Goal: Obtain resource: Download file/media

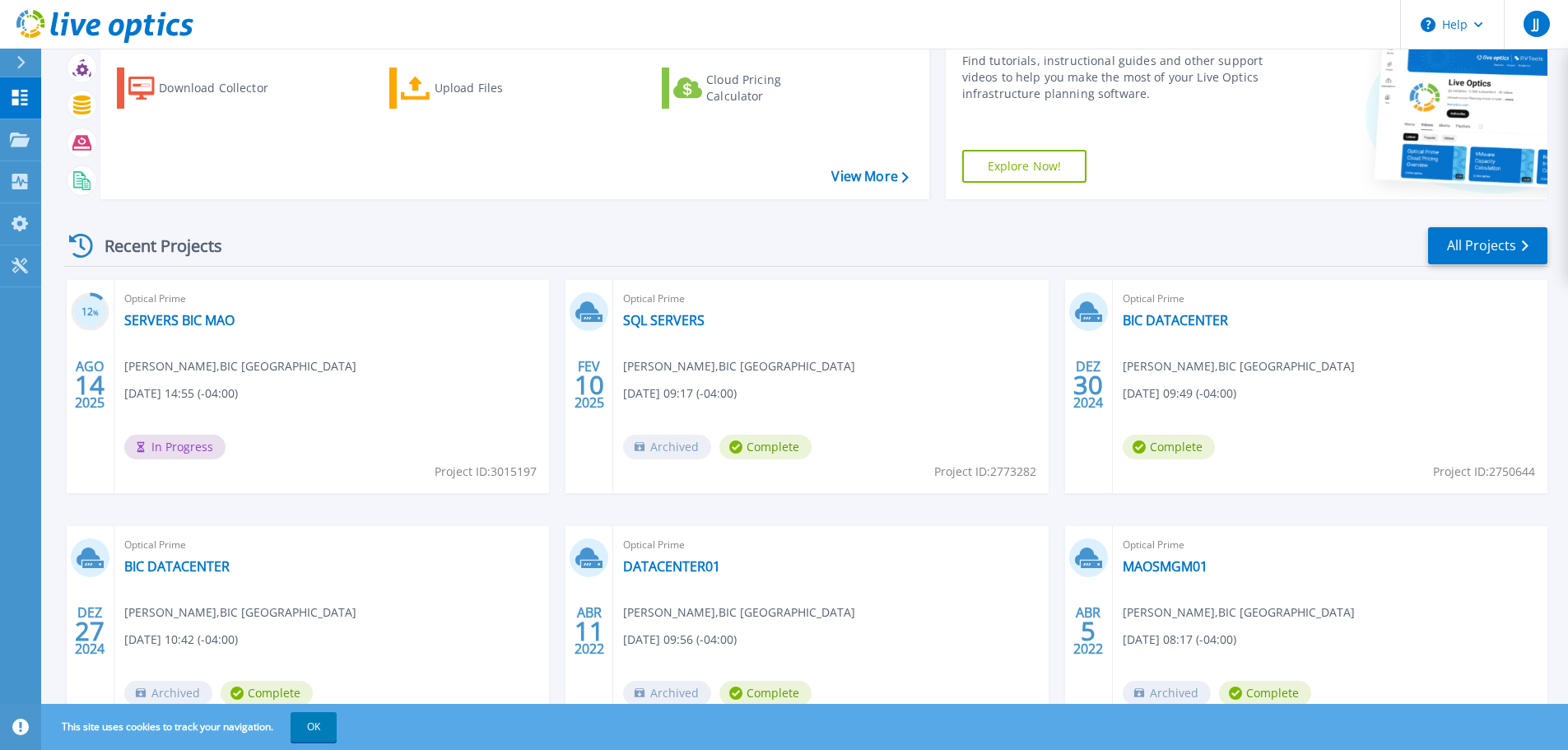
scroll to position [83, 0]
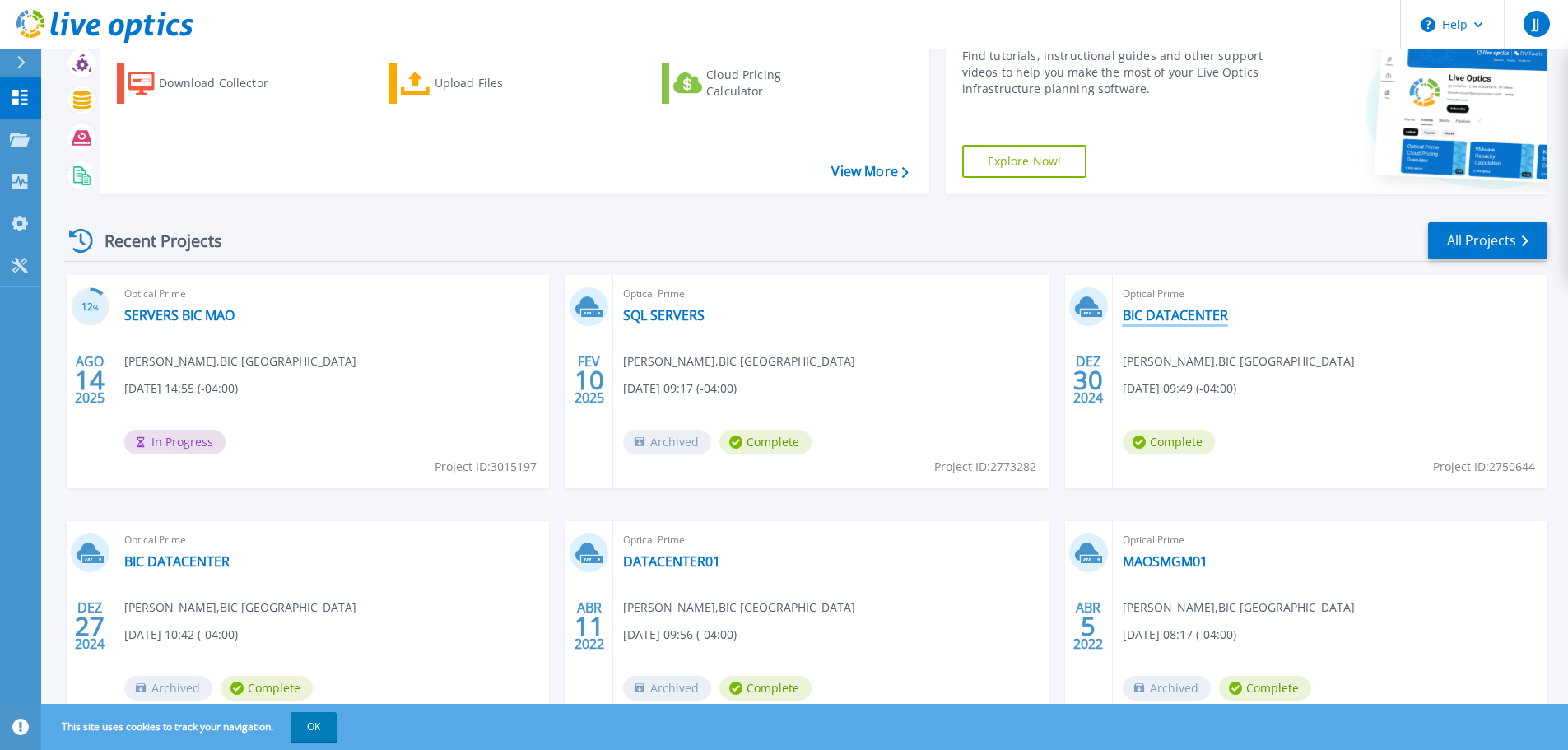
click at [1163, 315] on link "BIC DATACENTER" at bounding box center [1175, 315] width 105 height 16
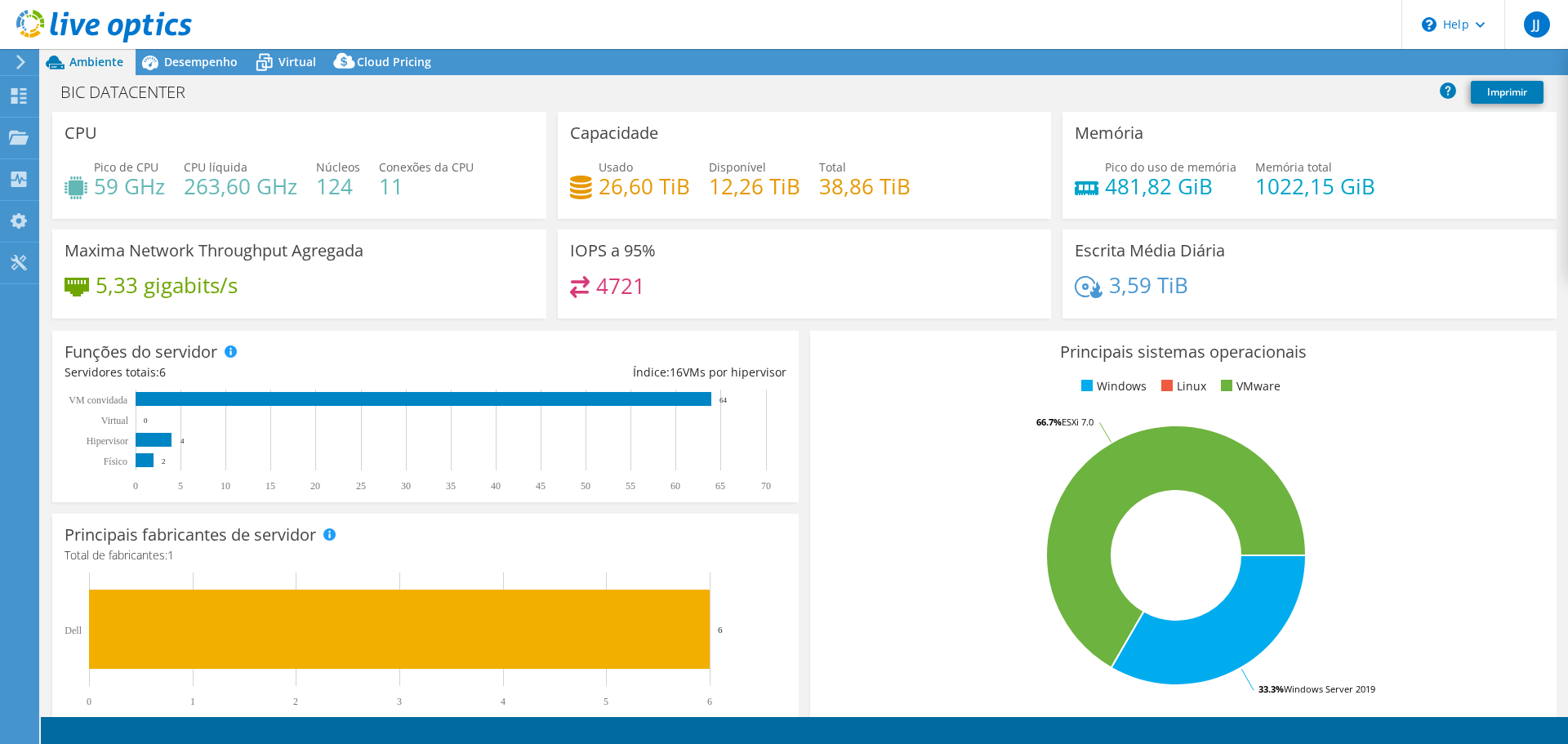
select select "SouthAmerica"
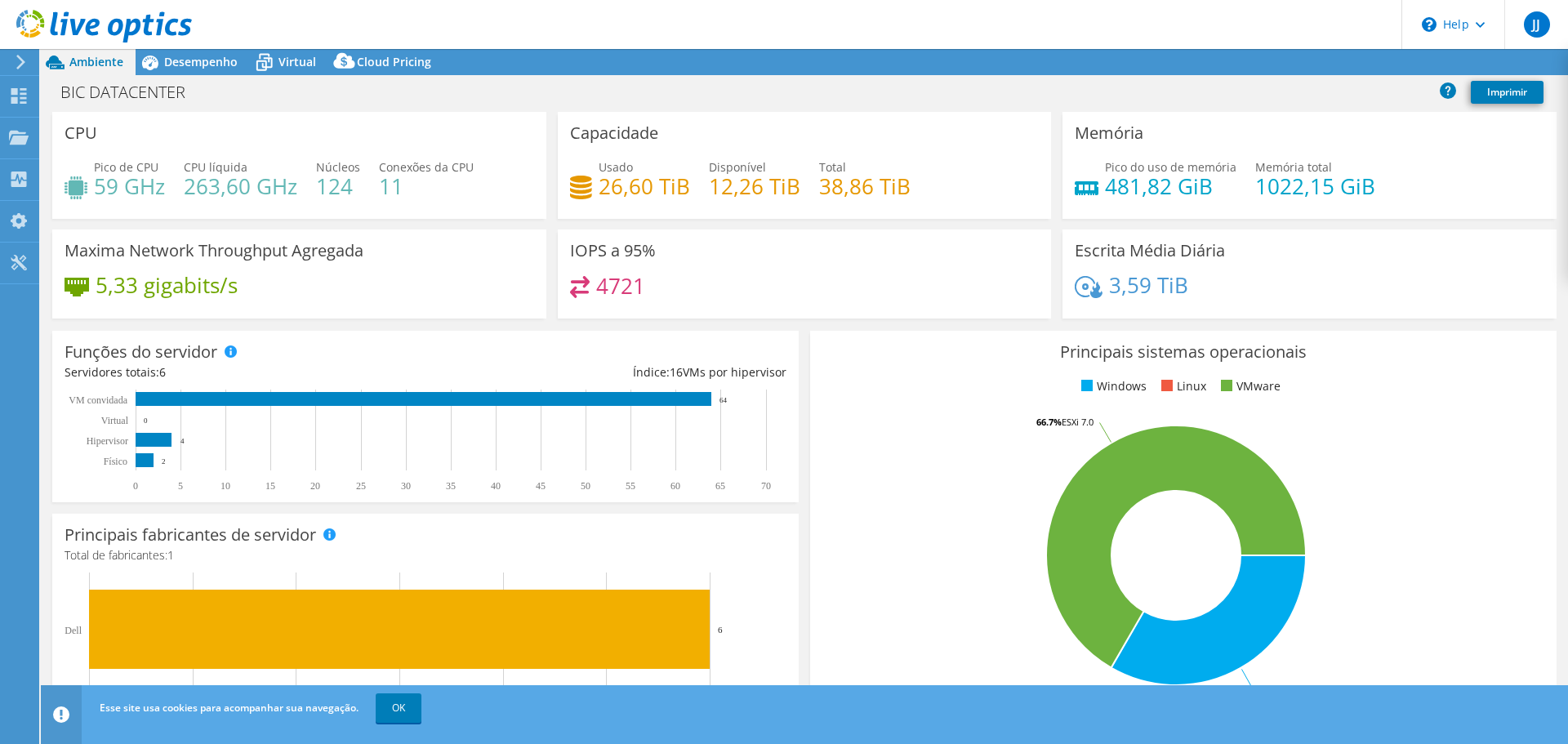
select select "BRL"
drag, startPoint x: 324, startPoint y: 186, endPoint x: 367, endPoint y: 194, distance: 43.7
click at [364, 188] on div "Pico de CPU 59 GHz CPU líquida 263,60 GHz Núcleos 124 Conexões da CPU 11" at bounding box center [300, 185] width 470 height 53
click at [676, 195] on h4 "26,60 TiB" at bounding box center [644, 186] width 91 height 18
drag, startPoint x: 597, startPoint y: 186, endPoint x: 648, endPoint y: 194, distance: 51.6
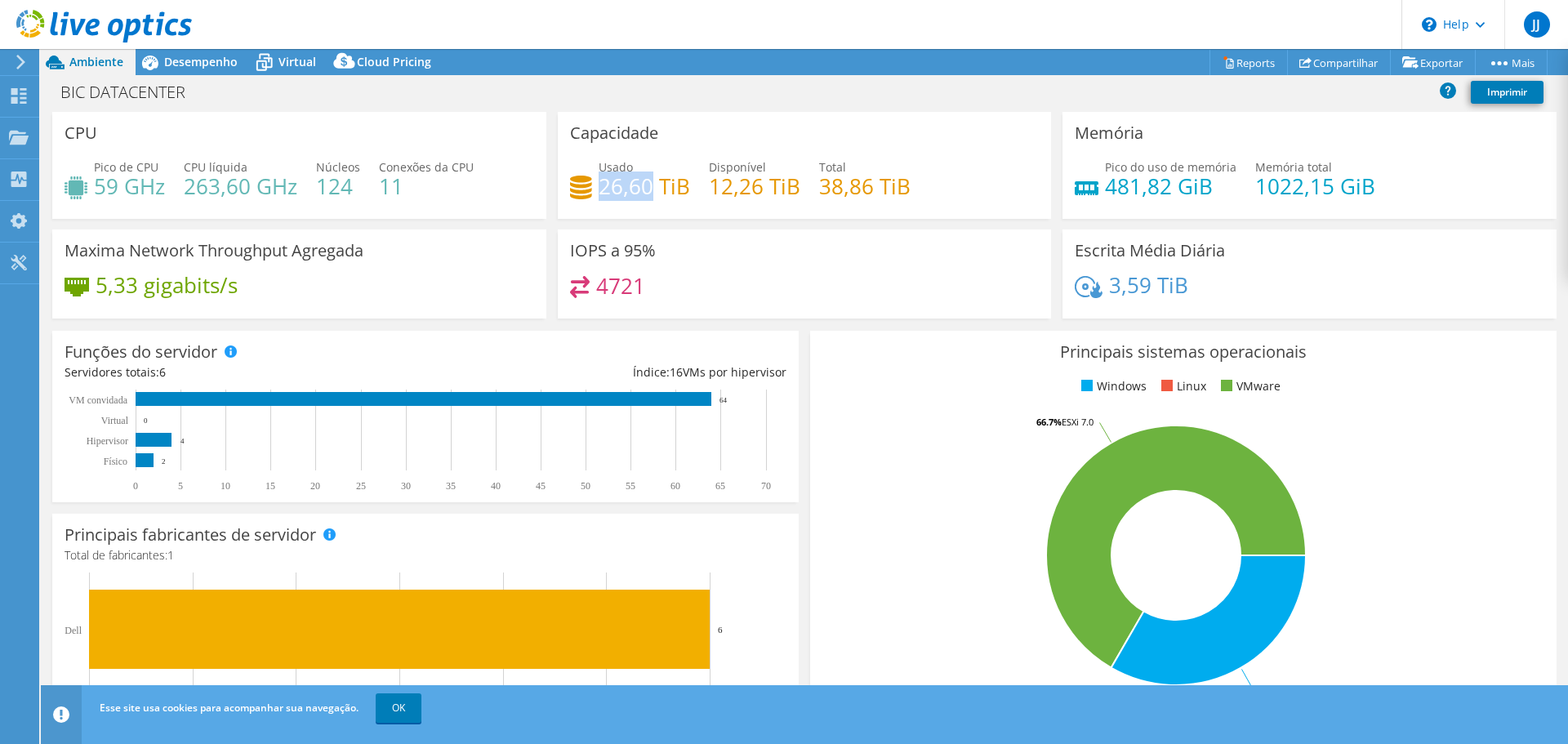
click at [648, 188] on h4 "26,60 TiB" at bounding box center [644, 186] width 91 height 18
drag, startPoint x: 713, startPoint y: 184, endPoint x: 760, endPoint y: 188, distance: 47.2
click at [760, 188] on h4 "12,26 TiB" at bounding box center [754, 186] width 91 height 18
drag, startPoint x: 839, startPoint y: 192, endPoint x: 849, endPoint y: 194, distance: 10.2
click at [849, 194] on h4 "38,86 TiB" at bounding box center [864, 186] width 91 height 18
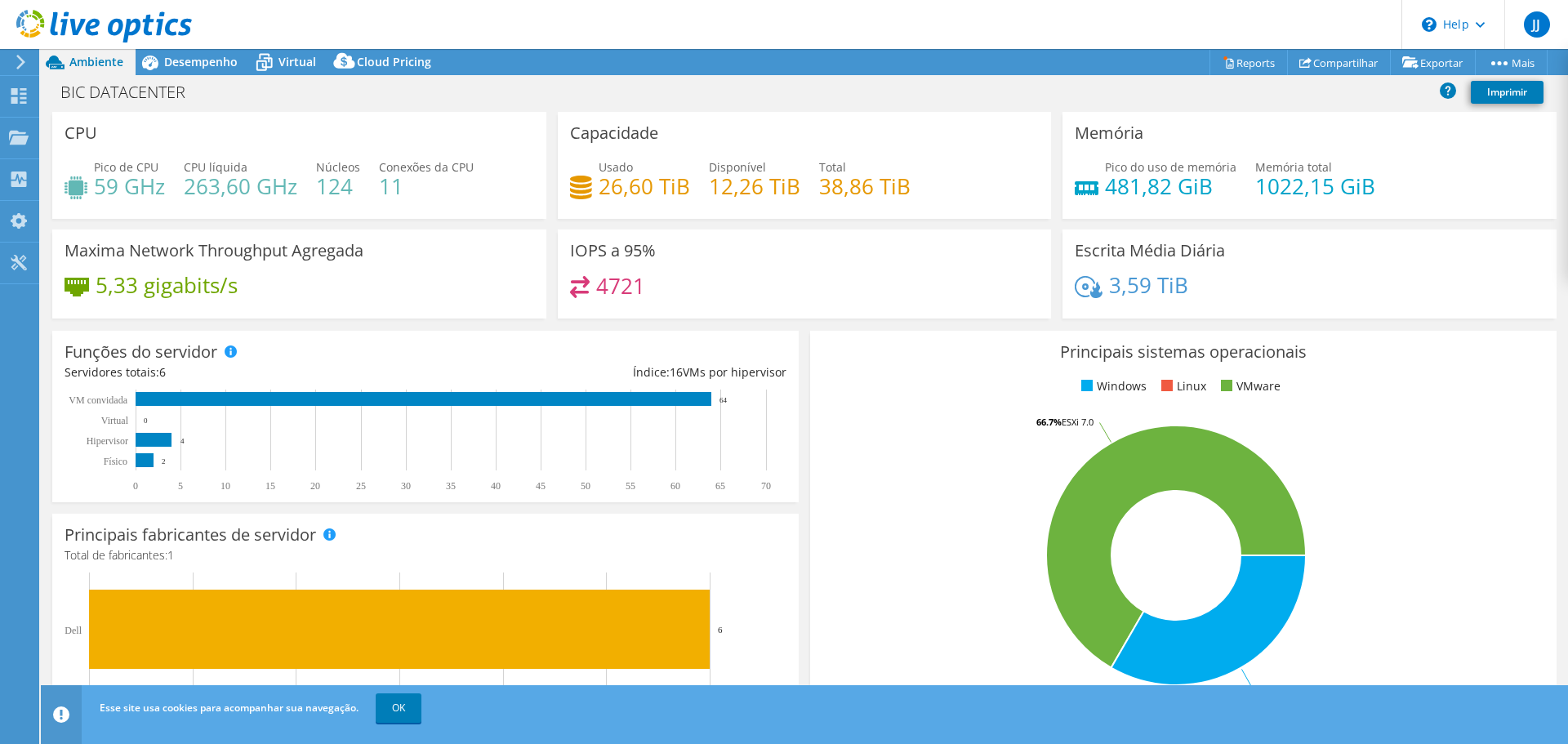
click at [770, 290] on div "4721" at bounding box center [805, 293] width 470 height 35
drag, startPoint x: 208, startPoint y: 288, endPoint x: 95, endPoint y: 287, distance: 113.0
click at [95, 287] on div "5,33 gigabits/s" at bounding box center [300, 293] width 470 height 34
click at [153, 283] on h4 "5,33 gigabits/s" at bounding box center [167, 285] width 143 height 18
drag, startPoint x: 1180, startPoint y: 283, endPoint x: 1107, endPoint y: 283, distance: 73.0
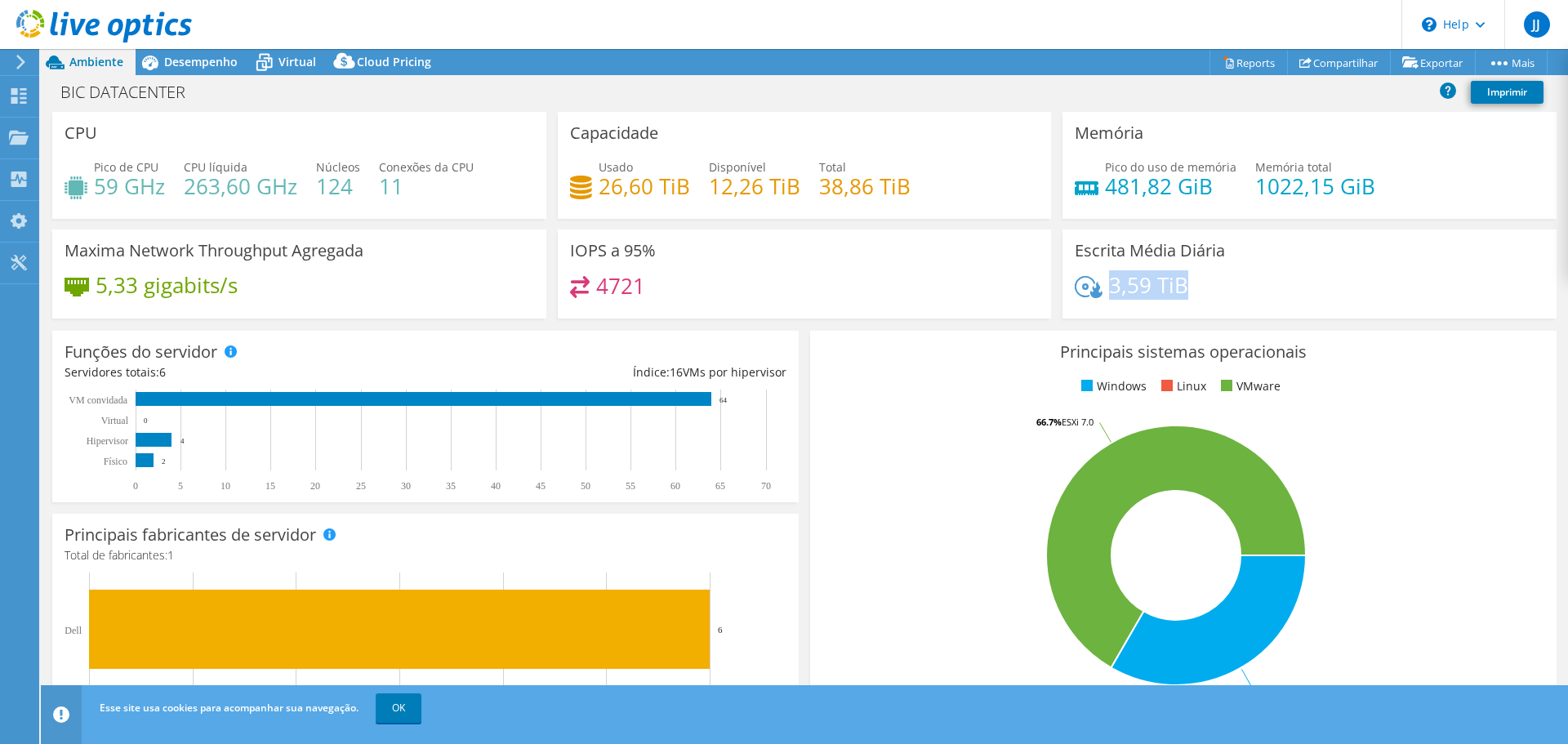
click at [1105, 283] on div "3,59 TiB" at bounding box center [1310, 293] width 470 height 34
click at [1154, 288] on h4 "3,59 TiB" at bounding box center [1149, 285] width 79 height 18
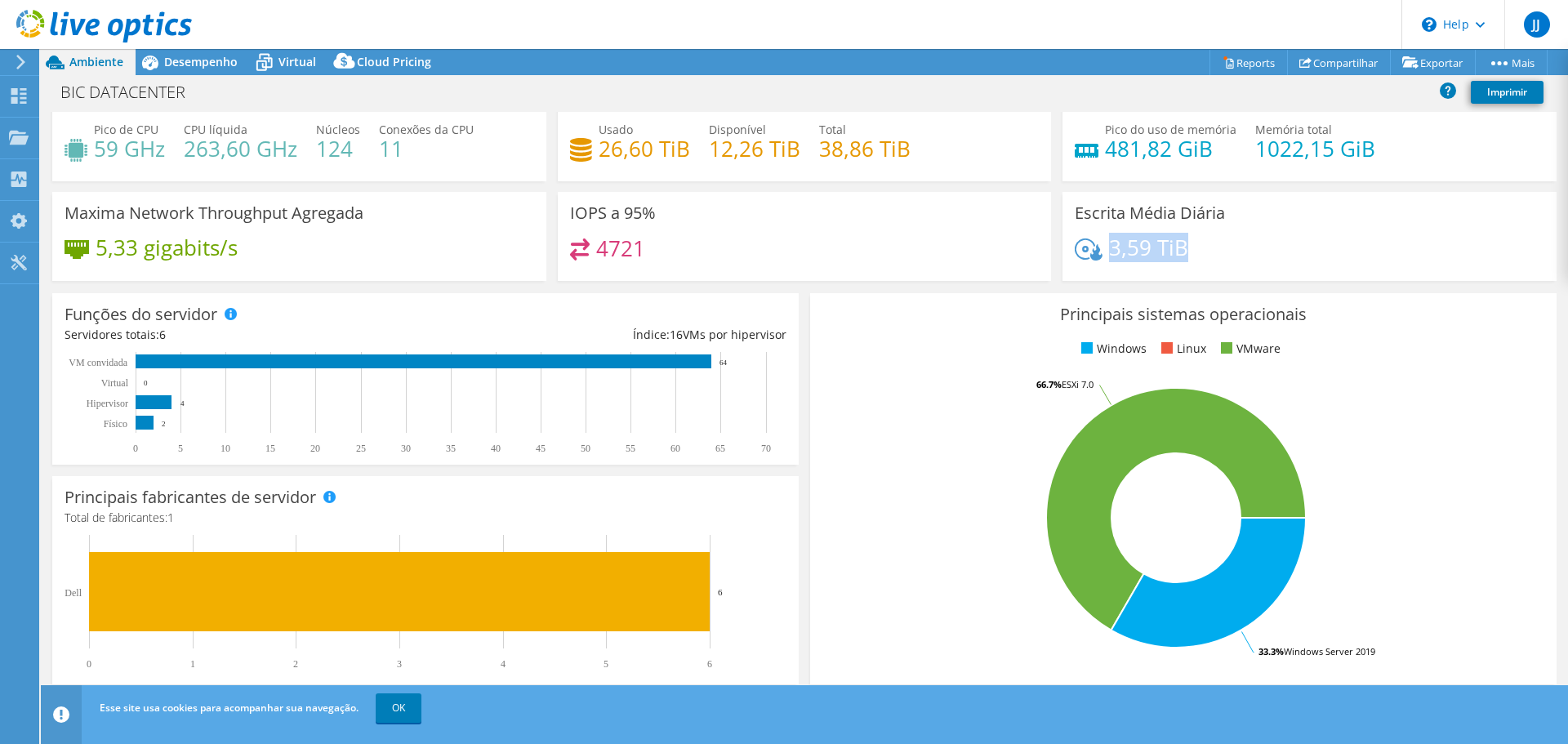
scroll to position [20, 0]
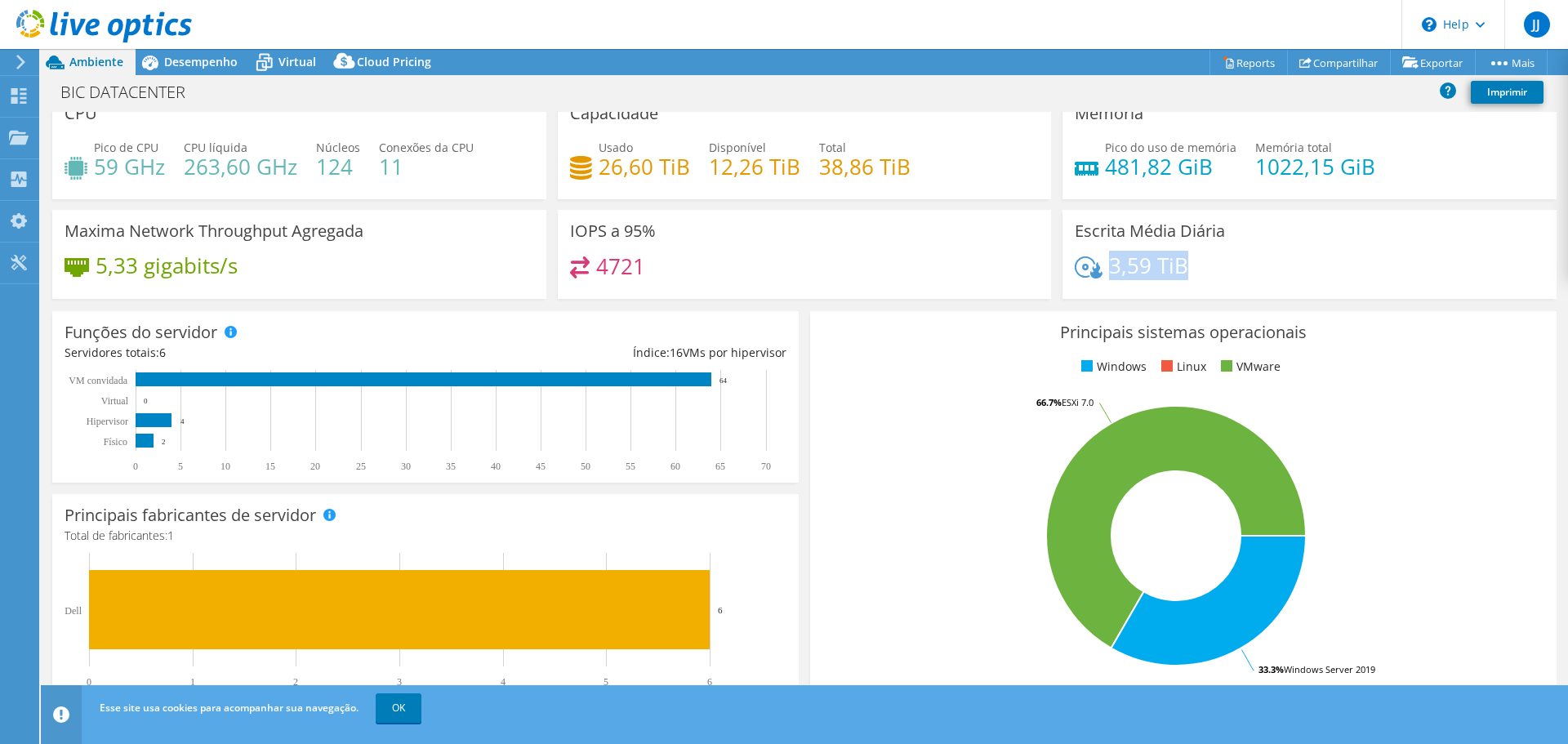
drag, startPoint x: 1412, startPoint y: 592, endPoint x: 1396, endPoint y: 594, distance: 16.1
drag, startPoint x: 1396, startPoint y: 594, endPoint x: 1446, endPoint y: 436, distance: 165.7
click at [1446, 434] on rect at bounding box center [1176, 535] width 707 height 286
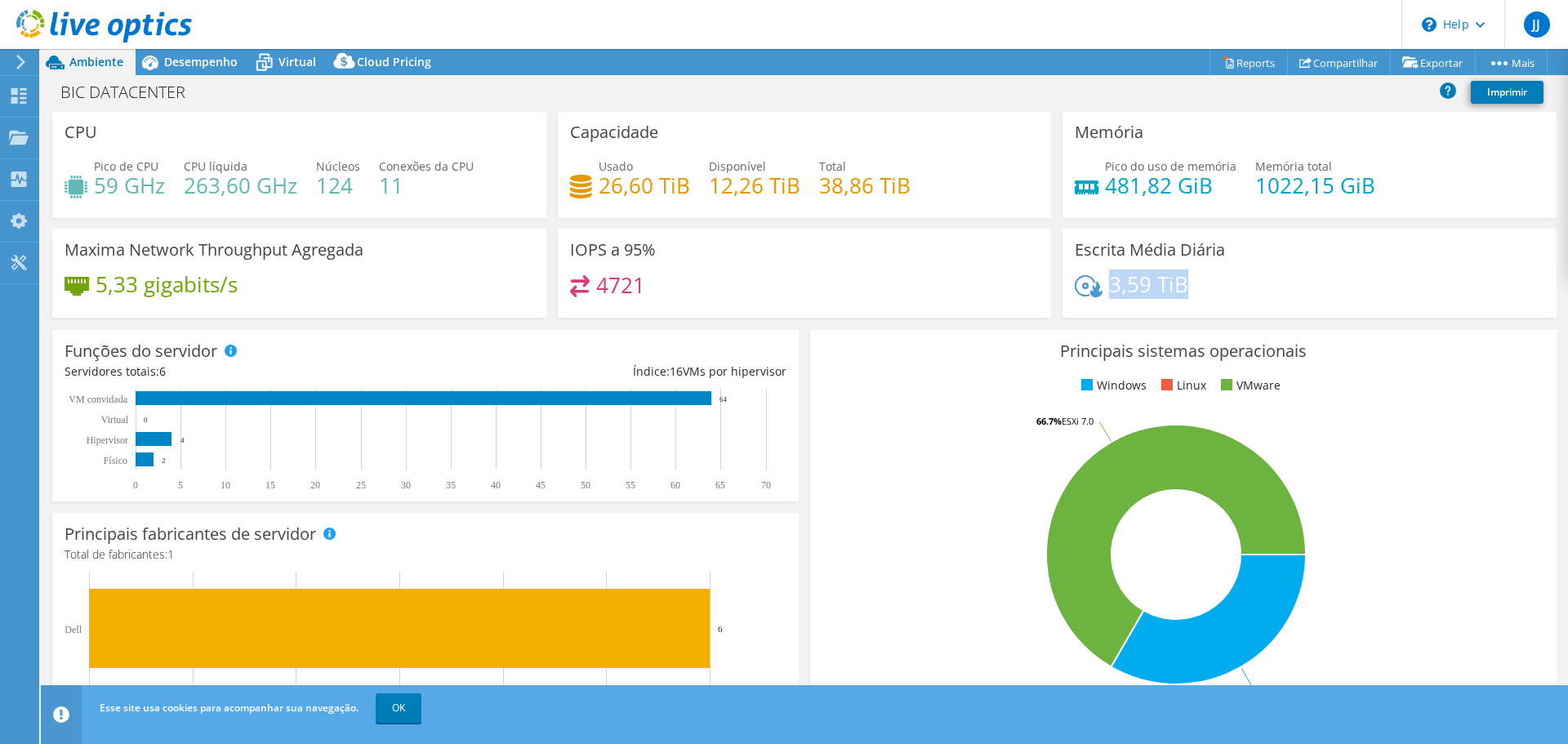
scroll to position [0, 0]
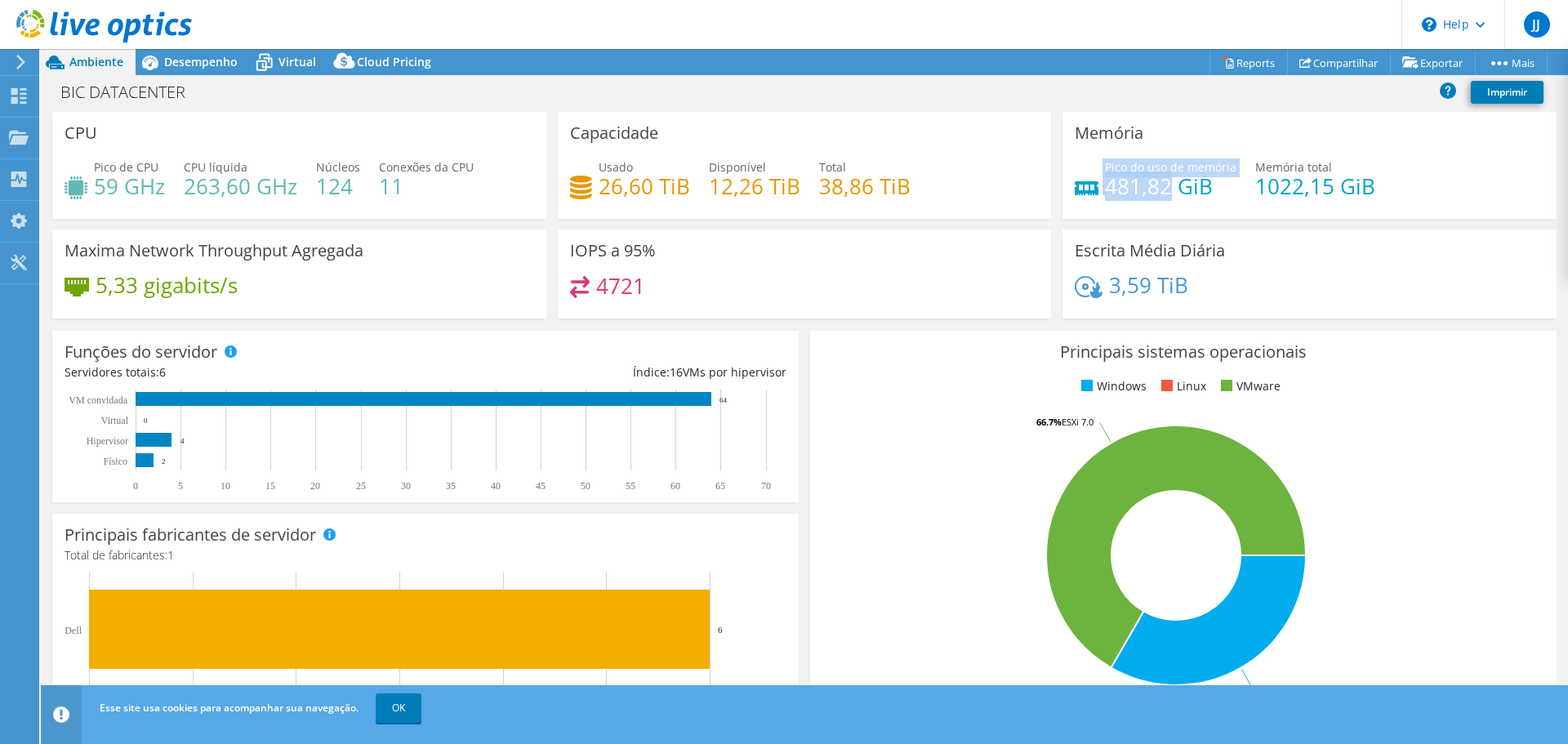
drag, startPoint x: 1158, startPoint y: 188, endPoint x: 1091, endPoint y: 182, distance: 67.3
click at [1091, 182] on div "Pico do uso de memória 481,82 GiB" at bounding box center [1156, 177] width 161 height 37
drag, startPoint x: 1136, startPoint y: 194, endPoint x: 1127, endPoint y: 189, distance: 10.3
click at [1136, 194] on h4 "481,82 GiB" at bounding box center [1171, 186] width 132 height 18
click at [1174, 191] on h4 "481,82 GiB" at bounding box center [1171, 186] width 132 height 18
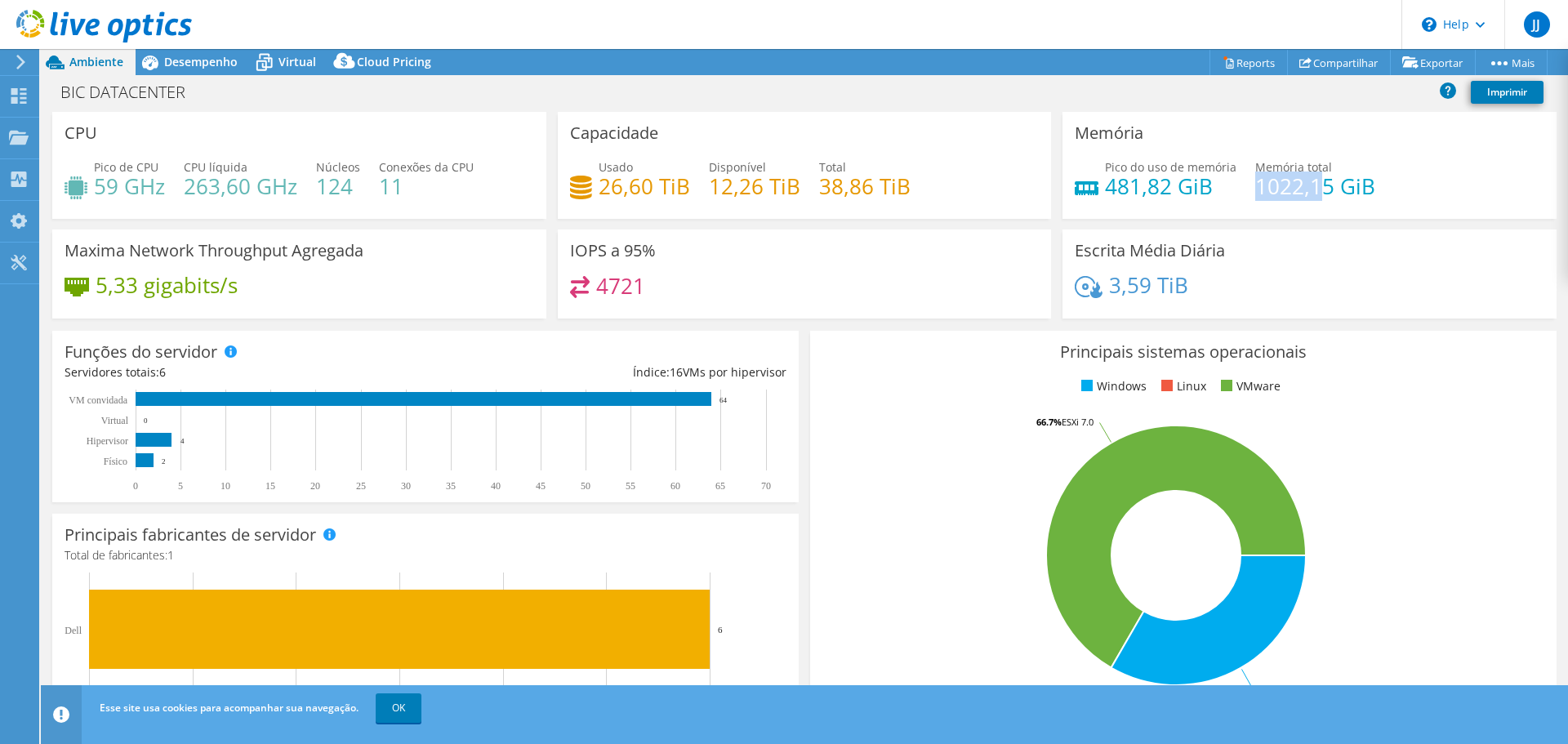
drag, startPoint x: 1247, startPoint y: 183, endPoint x: 1316, endPoint y: 186, distance: 69.1
click at [1316, 186] on h4 "1022,15 GiB" at bounding box center [1315, 186] width 120 height 18
click at [1372, 262] on div "Escrita Média Diária 3,59 TiB" at bounding box center [1310, 273] width 494 height 89
click at [198, 65] on span "Desempenho" at bounding box center [200, 61] width 73 height 15
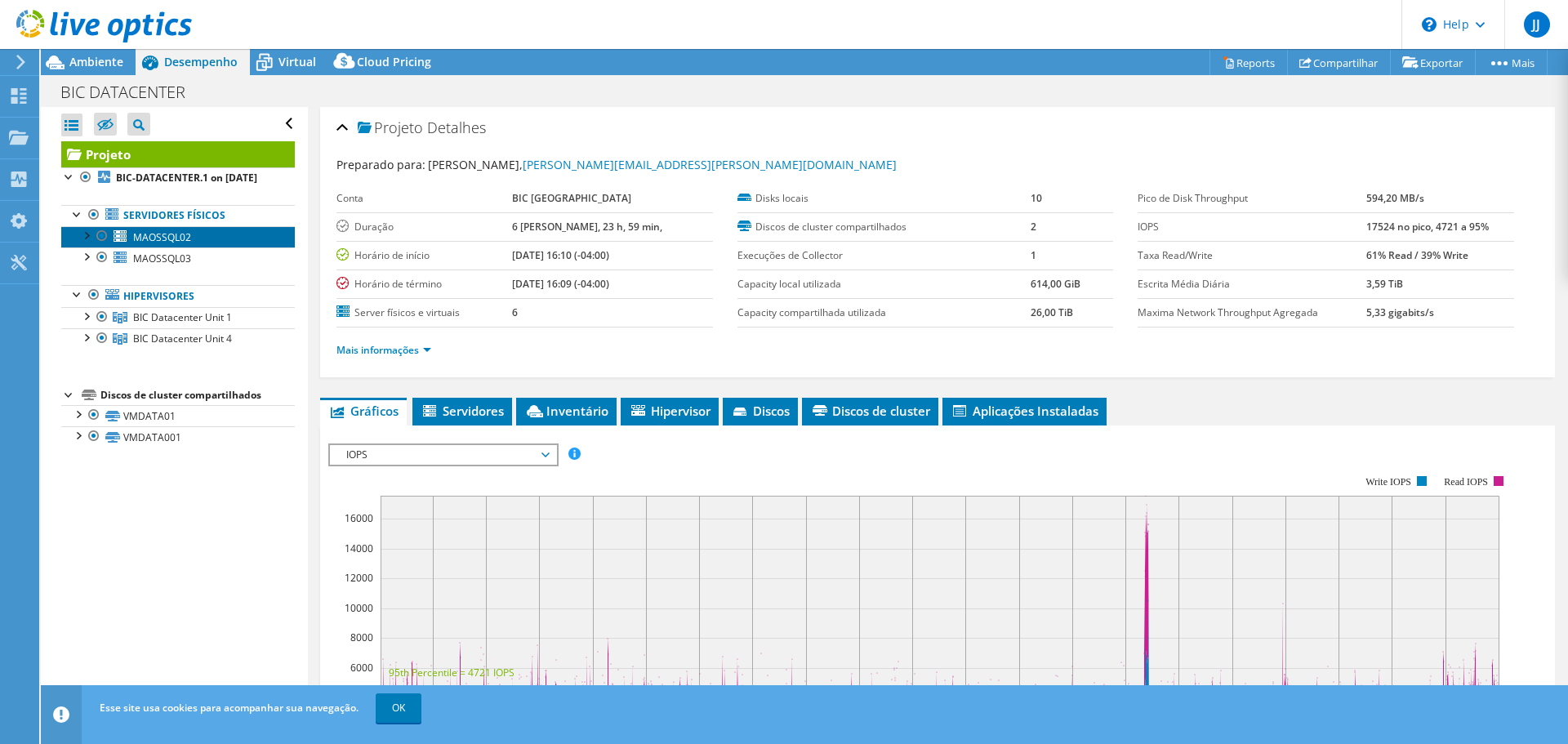
click at [169, 244] on span "MAOSSQL02" at bounding box center [162, 236] width 58 height 14
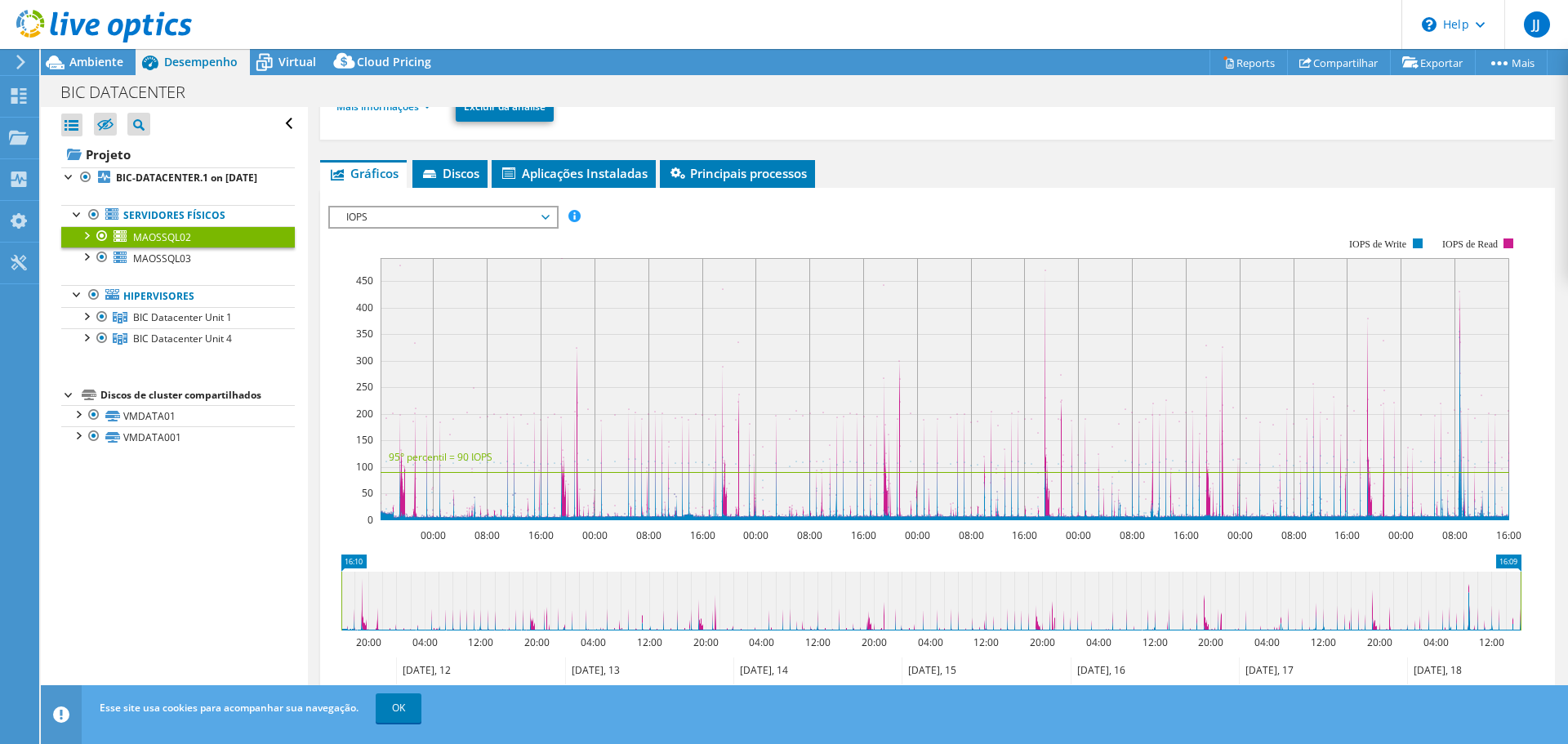
scroll to position [163, 0]
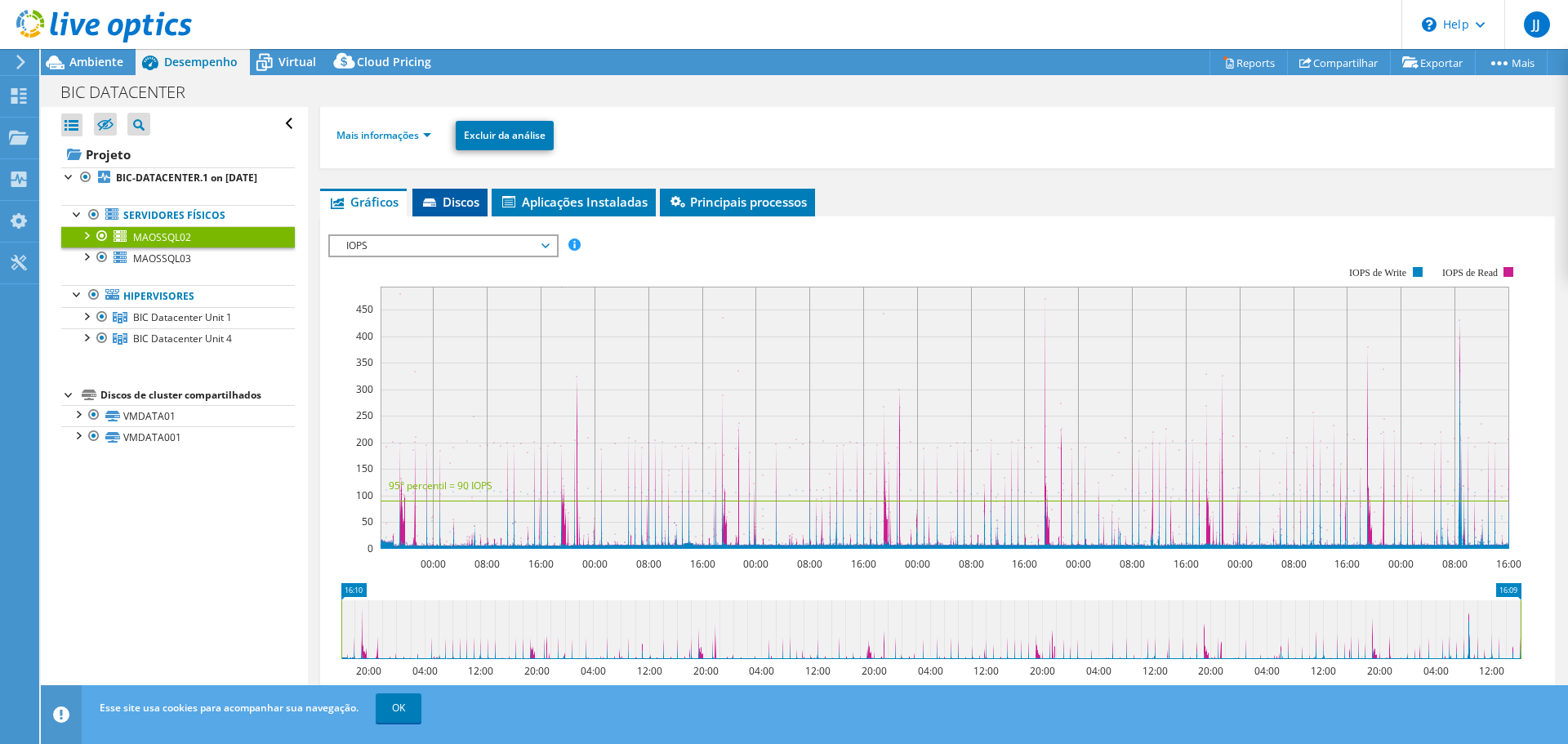
click at [465, 203] on span "Discos" at bounding box center [449, 202] width 59 height 16
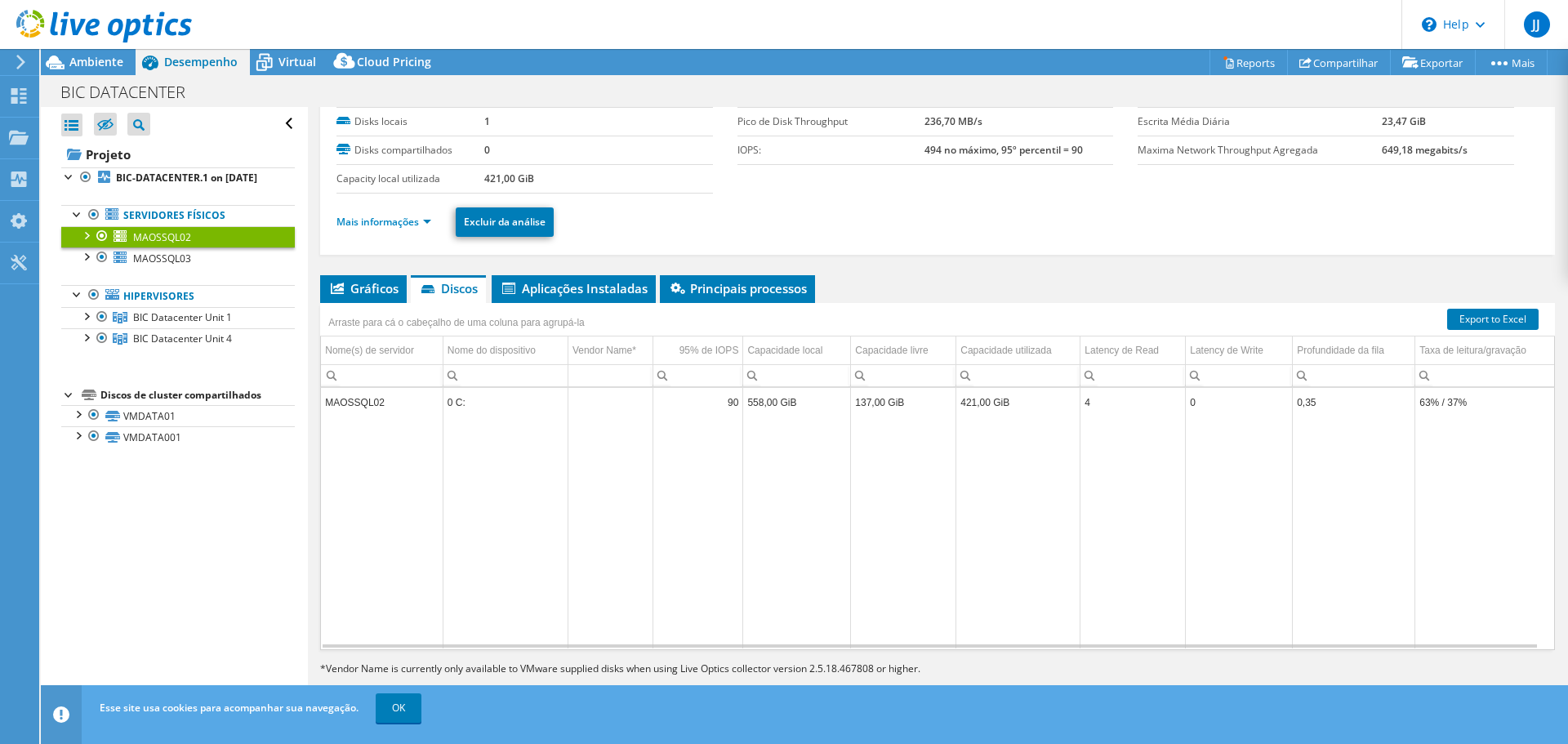
scroll to position [6, 0]
click at [613, 289] on span "Aplicações Instaladas" at bounding box center [574, 289] width 148 height 16
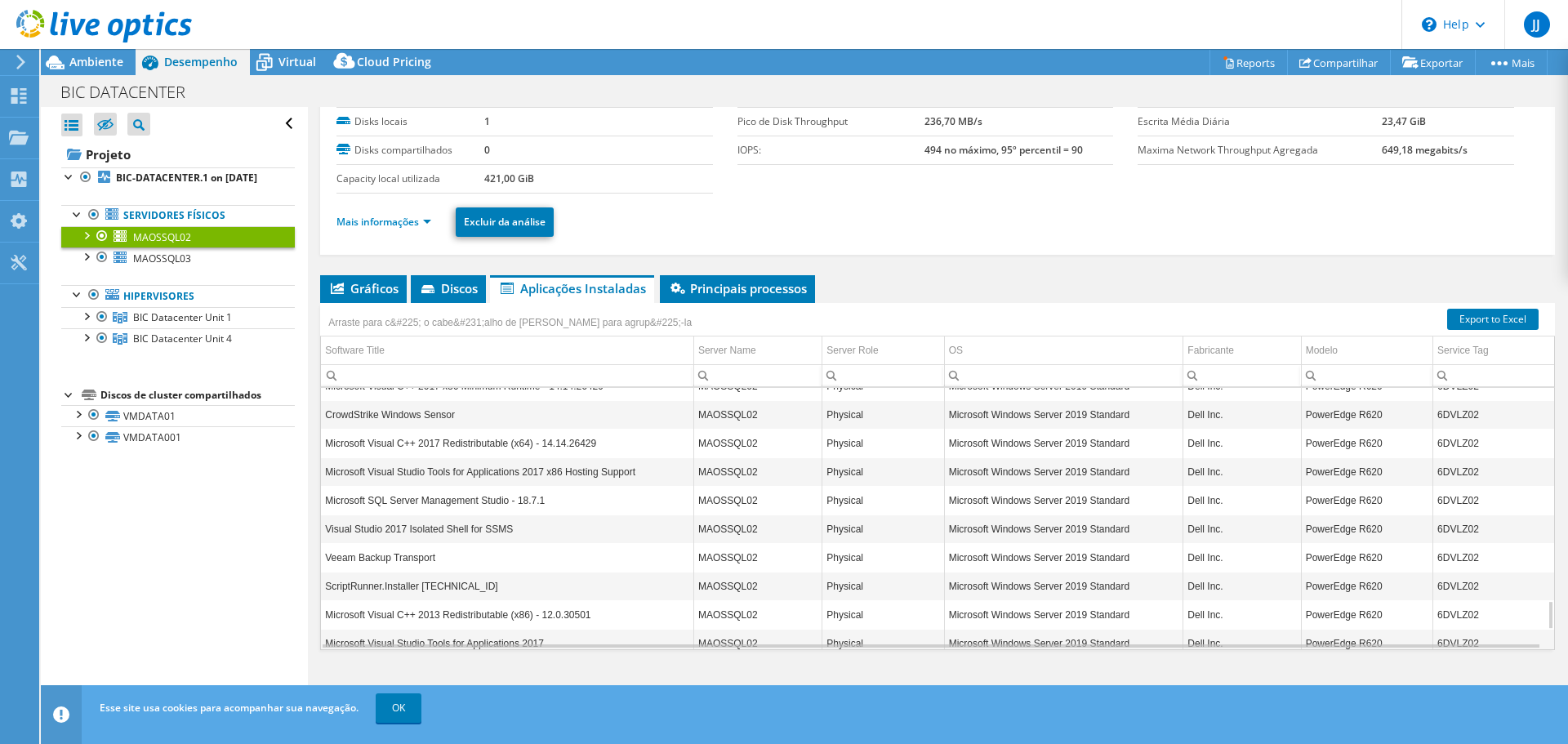
scroll to position [2033, 0]
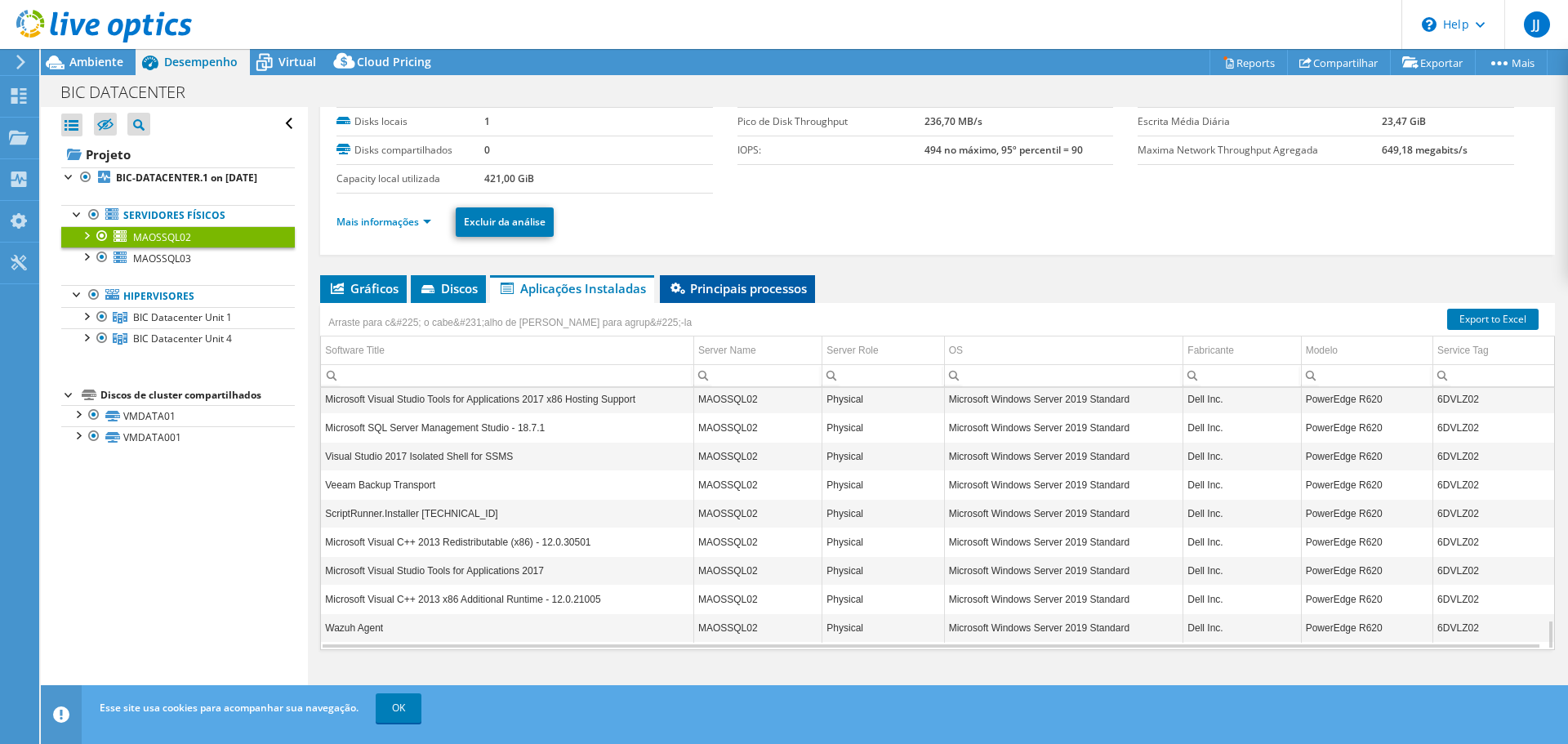
click at [752, 290] on span "Principais processos" at bounding box center [738, 289] width 139 height 16
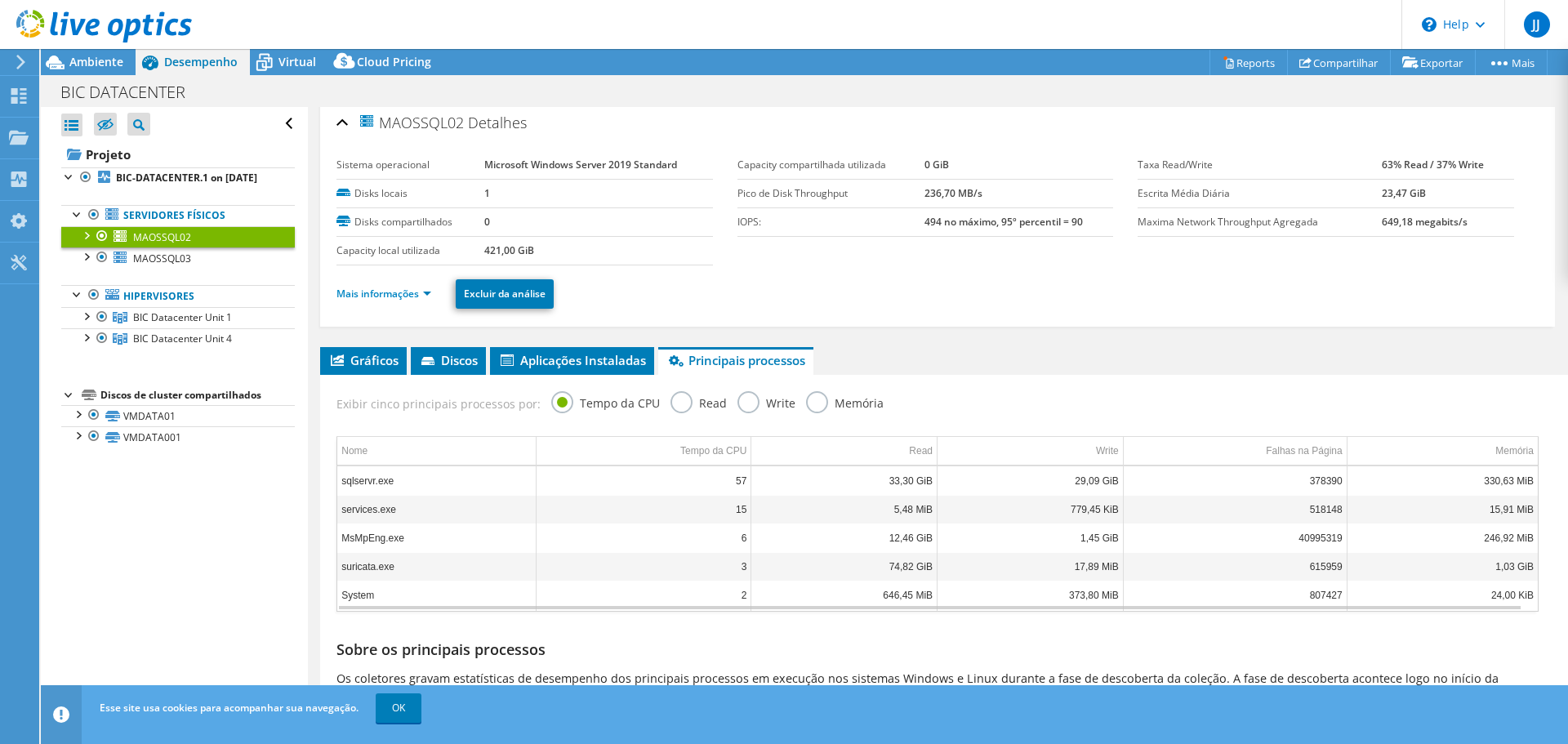
scroll to position [0, 0]
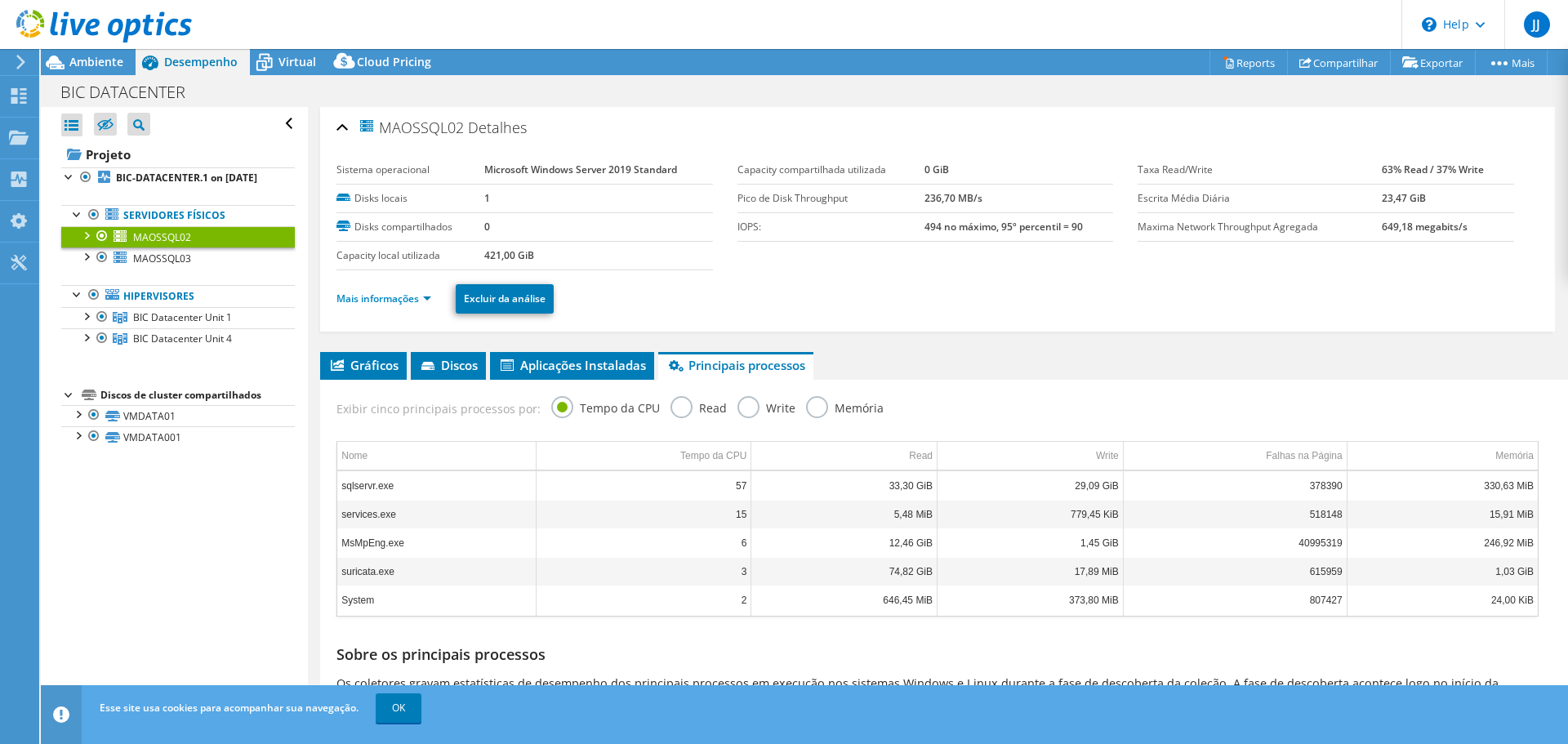
click at [85, 243] on div at bounding box center [86, 234] width 16 height 16
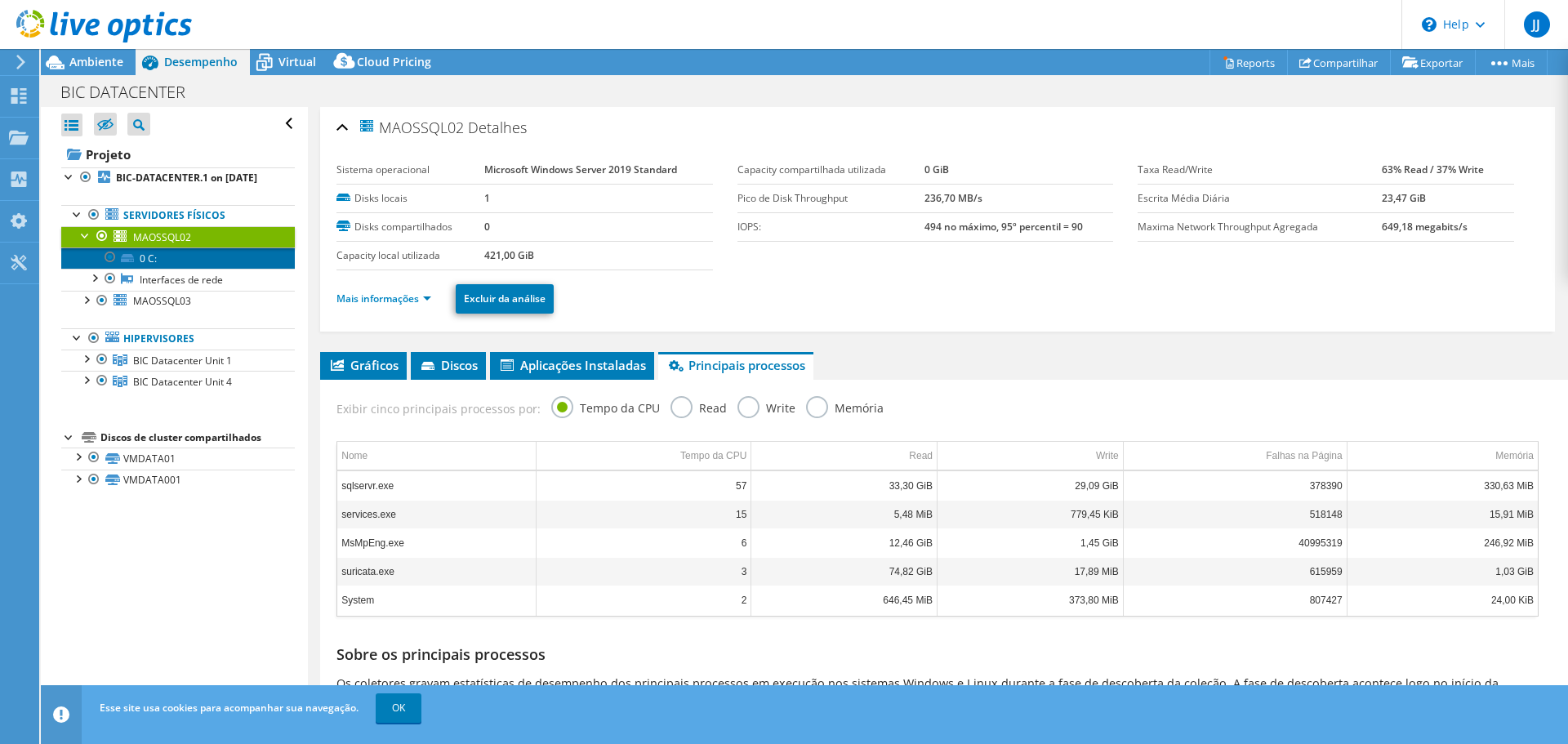
click at [152, 269] on link "0 C:" at bounding box center [178, 258] width 234 height 22
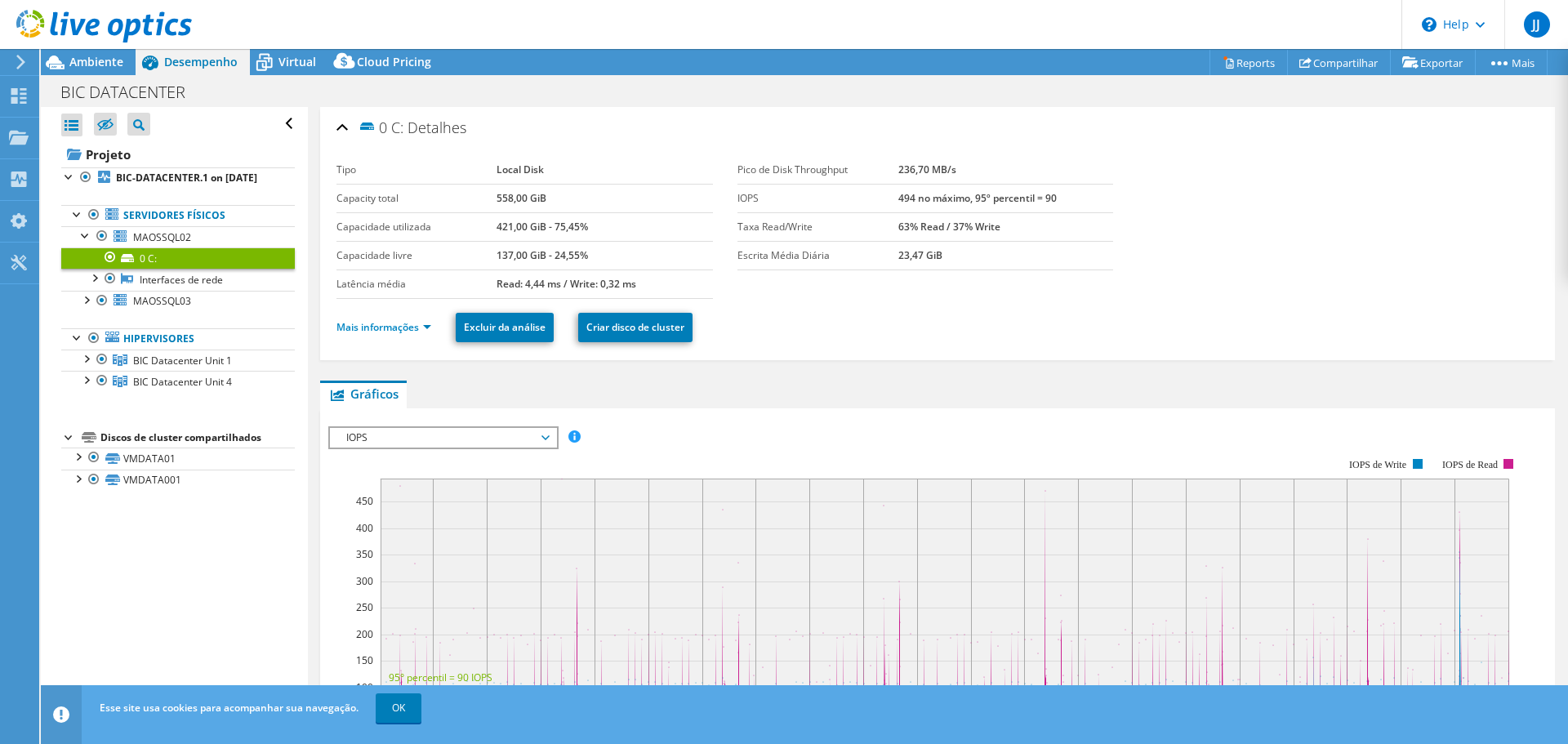
drag, startPoint x: 893, startPoint y: 169, endPoint x: 790, endPoint y: 180, distance: 103.6
click at [960, 173] on tr "Pico de Disk Throughput 236,70 MB/s" at bounding box center [926, 170] width 376 height 29
click at [899, 169] on b "236,70 MB/s" at bounding box center [927, 169] width 58 height 14
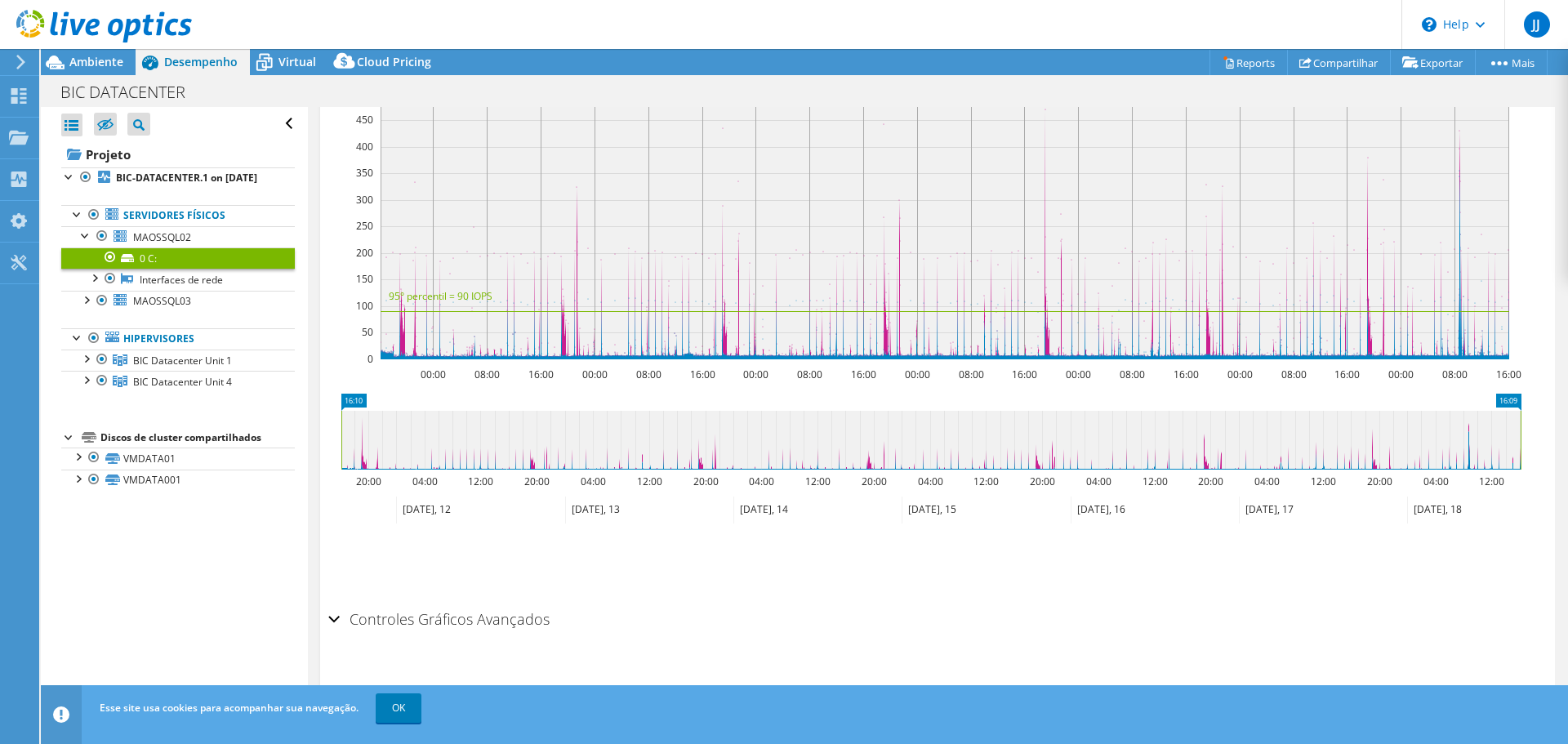
scroll to position [384, 0]
click at [459, 615] on h2 "Controles Gráficos Avançados" at bounding box center [438, 616] width 221 height 32
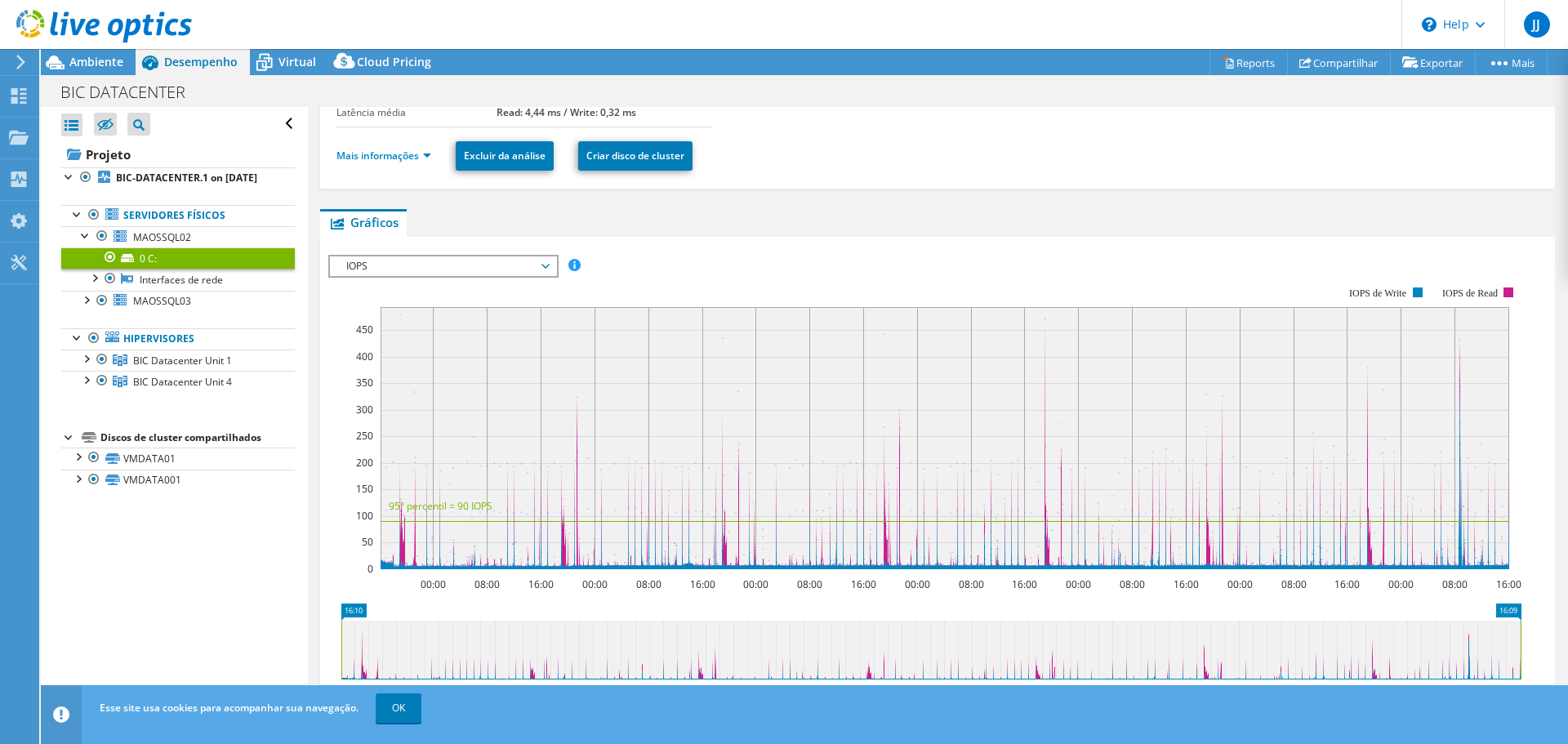
scroll to position [41, 0]
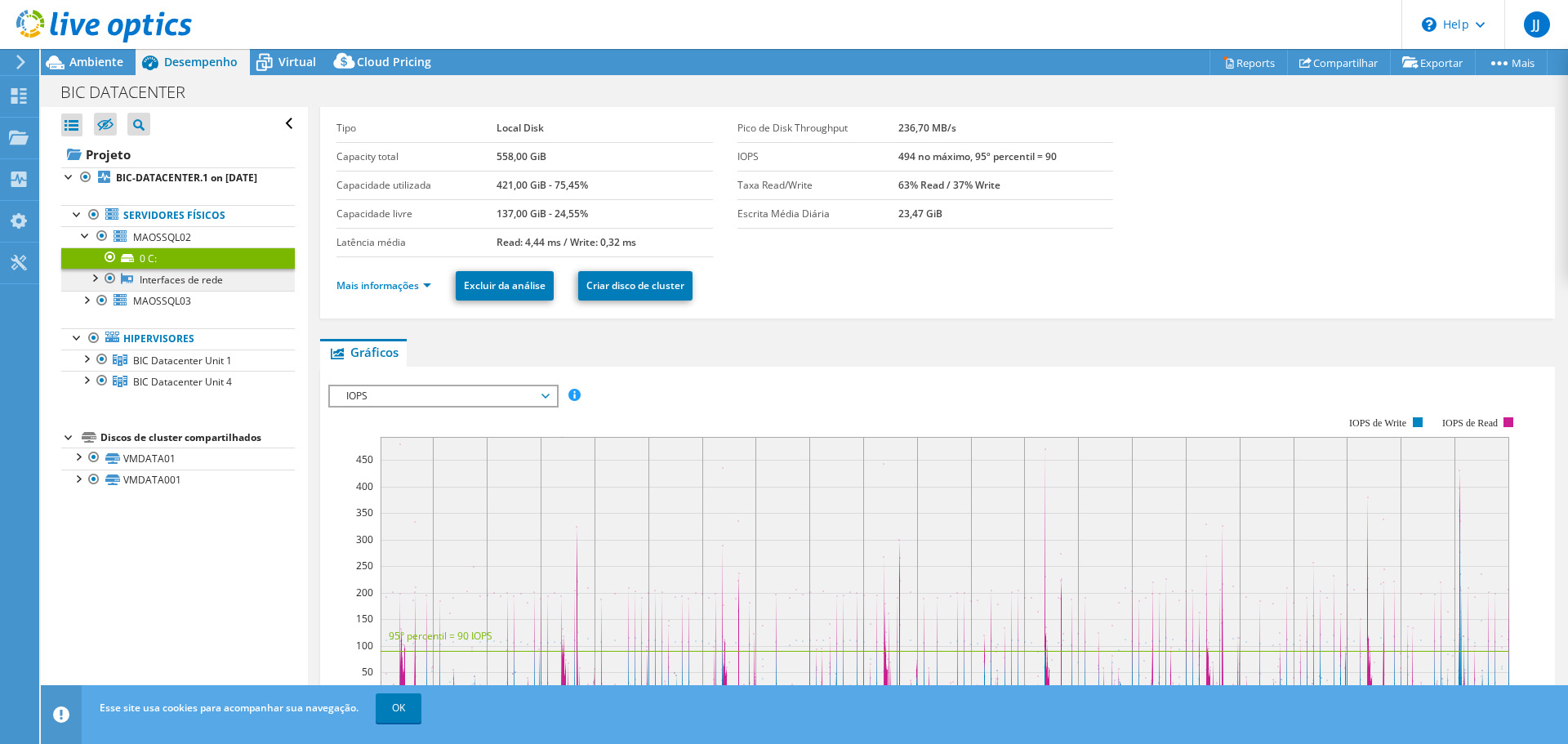
click at [214, 289] on link "Interfaces de rede" at bounding box center [178, 280] width 234 height 22
click at [203, 289] on link "Interfaces de rede" at bounding box center [178, 280] width 234 height 22
click at [99, 285] on div at bounding box center [94, 277] width 16 height 16
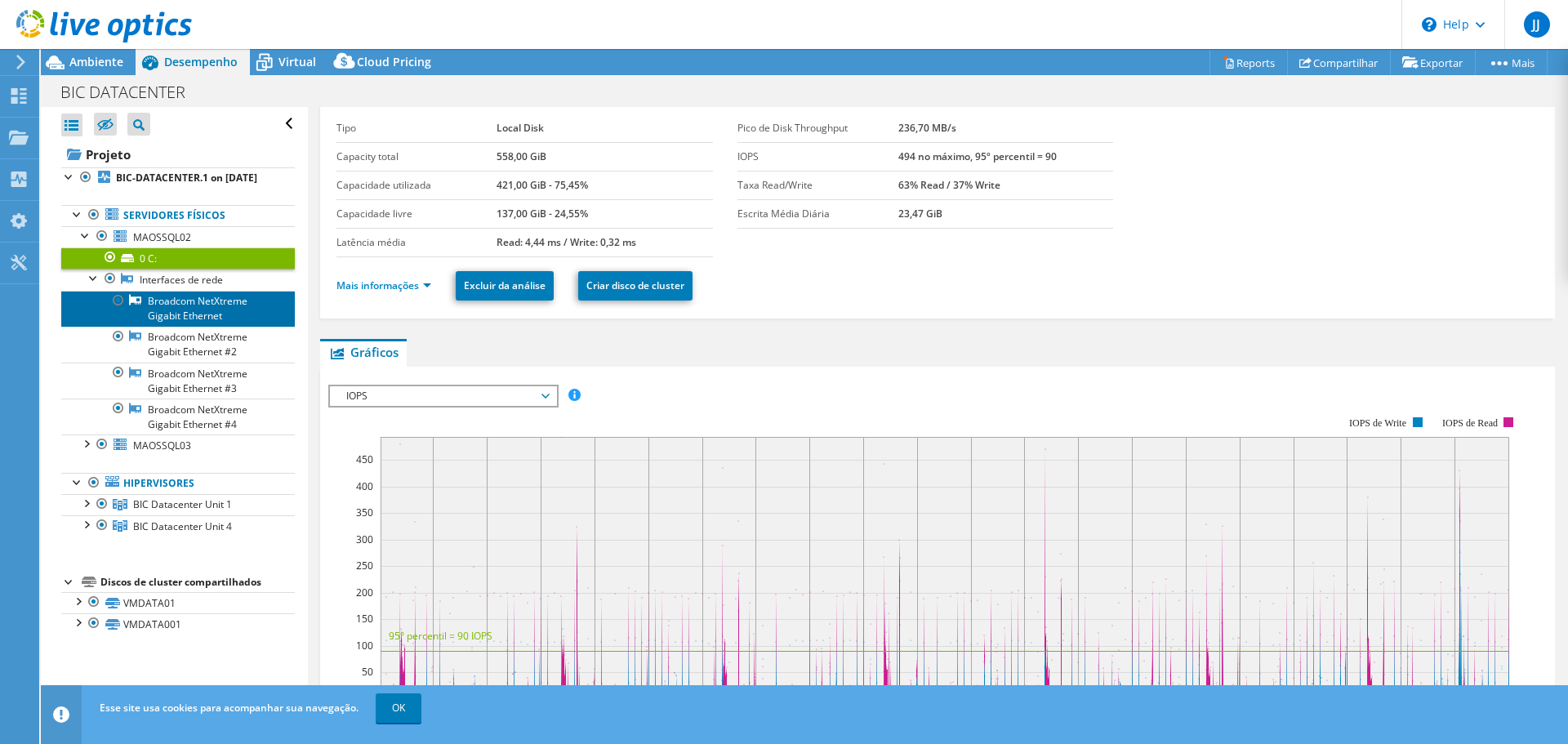
click at [208, 326] on link "Broadcom NetXtreme Gigabit Ethernet" at bounding box center [178, 308] width 234 height 36
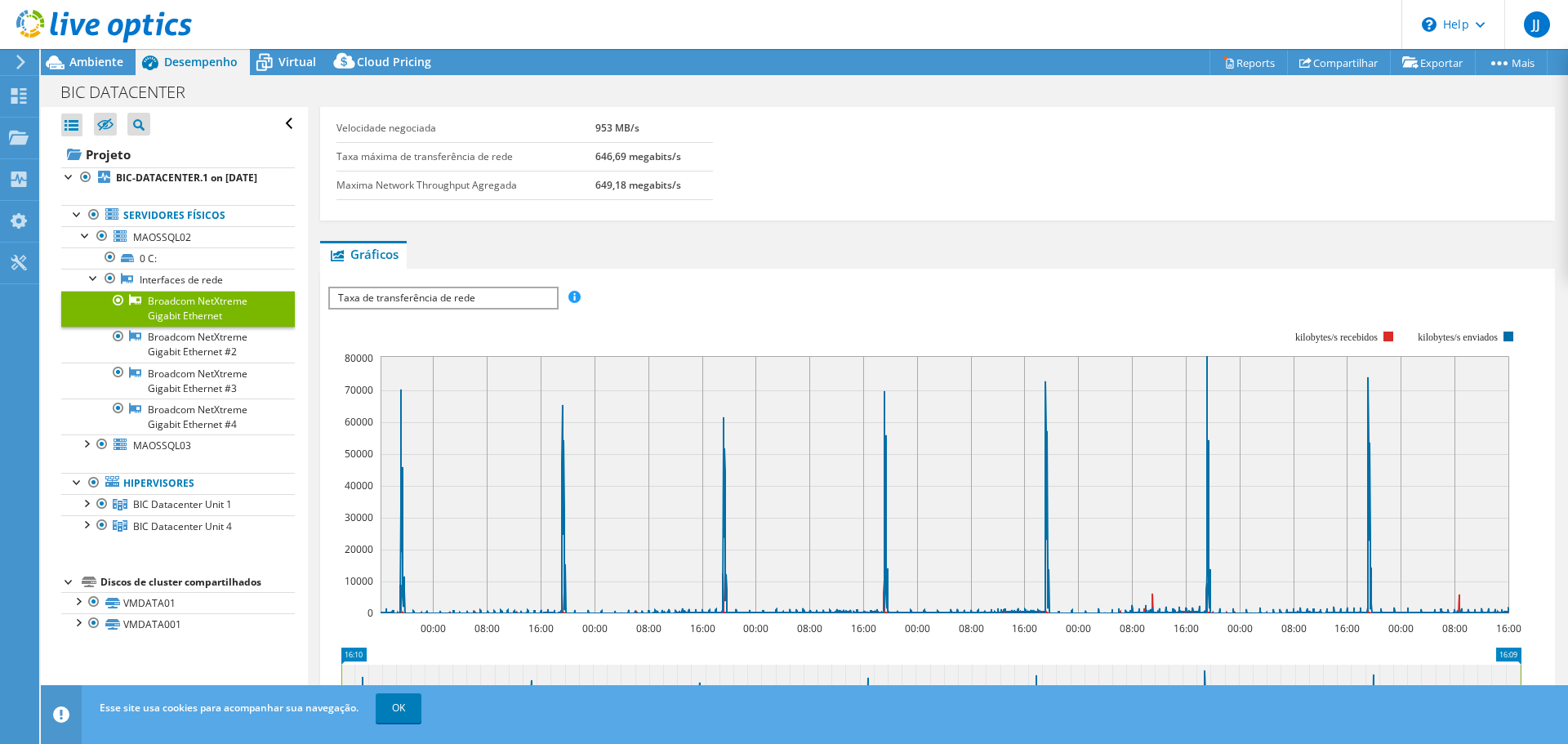
scroll to position [0, 0]
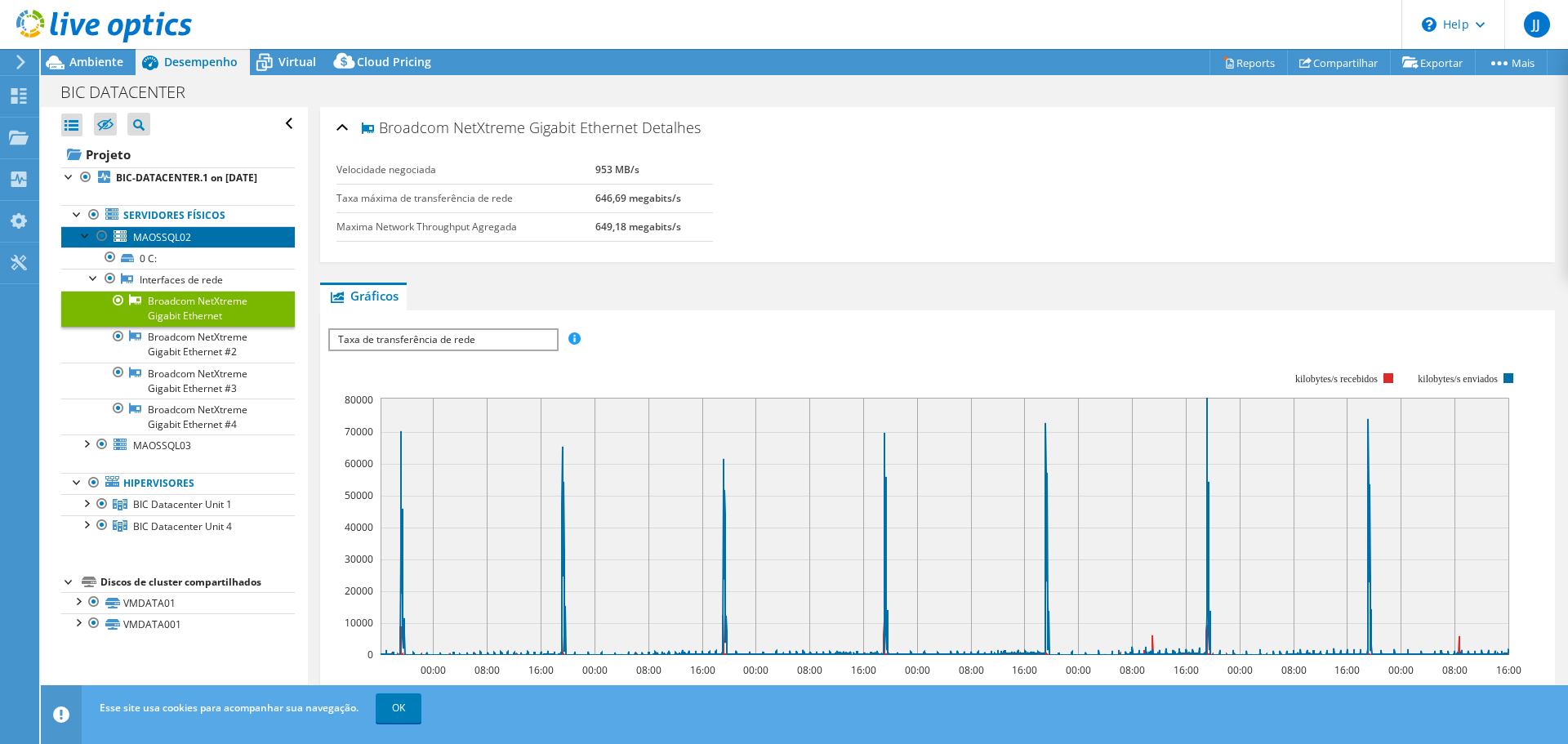
click at [180, 244] on span "MAOSSQL02" at bounding box center [162, 236] width 58 height 14
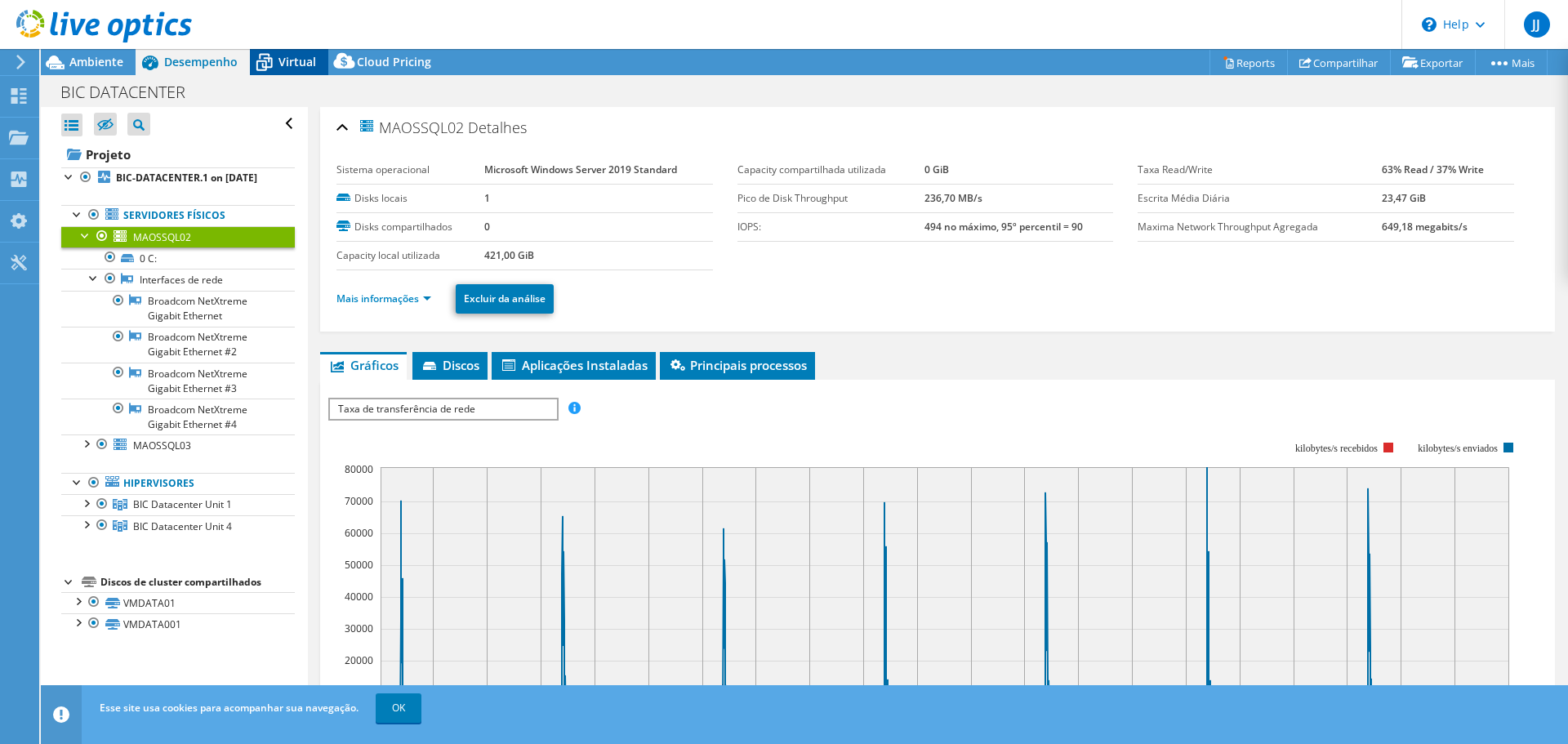
click at [283, 58] on span "Virtual" at bounding box center [298, 61] width 38 height 15
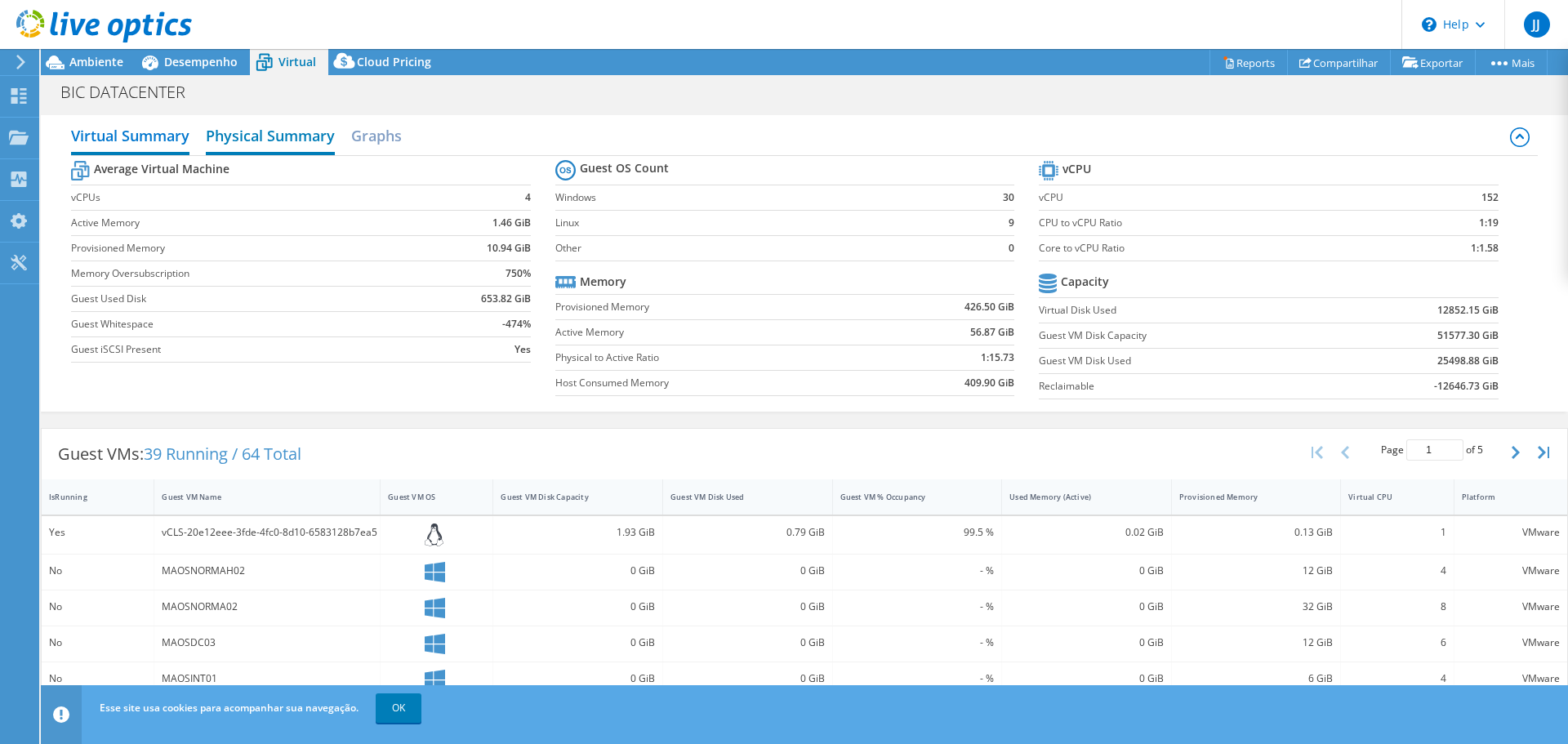
click at [279, 137] on h2 "Physical Summary" at bounding box center [270, 137] width 129 height 36
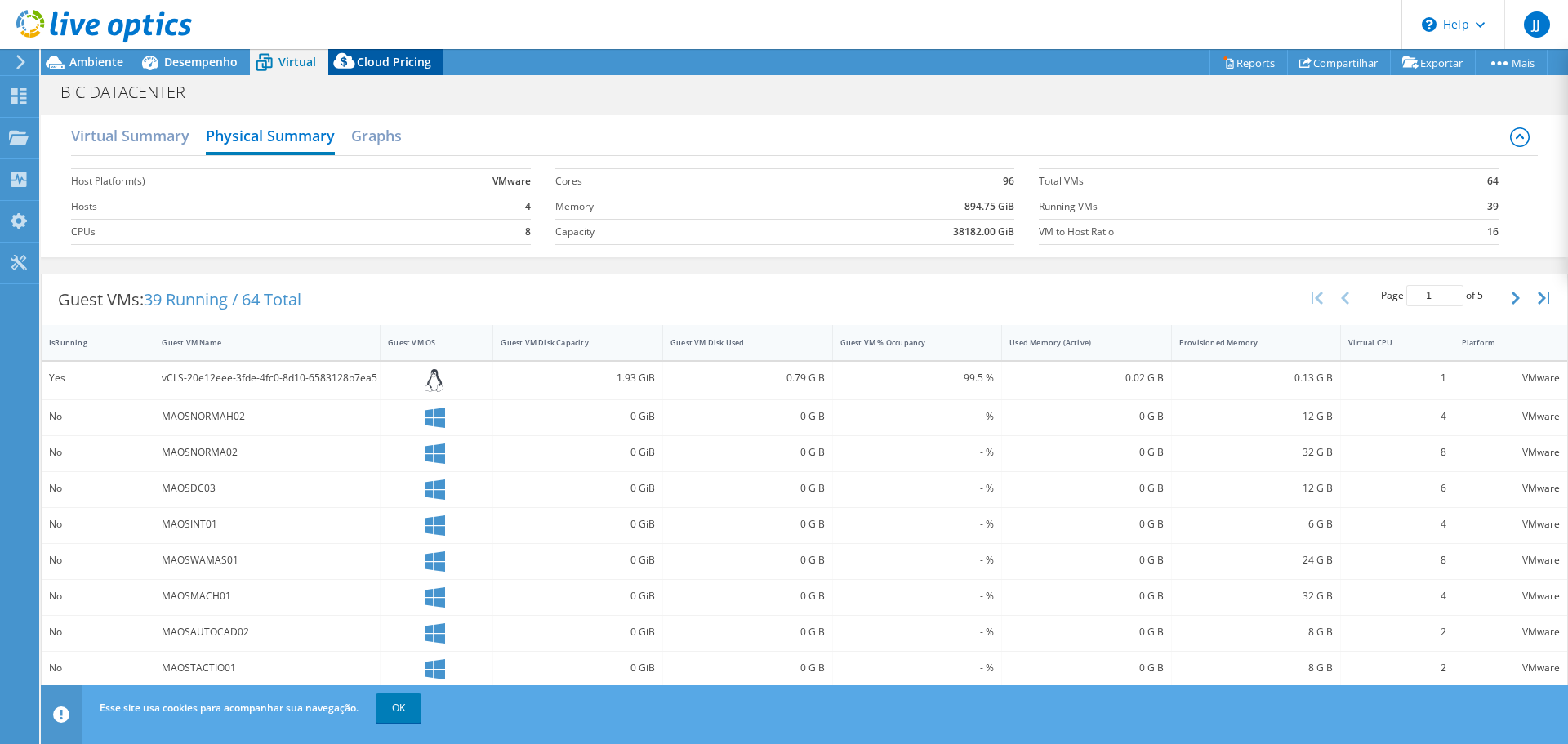
click at [404, 69] on div "Cloud Pricing" at bounding box center [386, 61] width 115 height 26
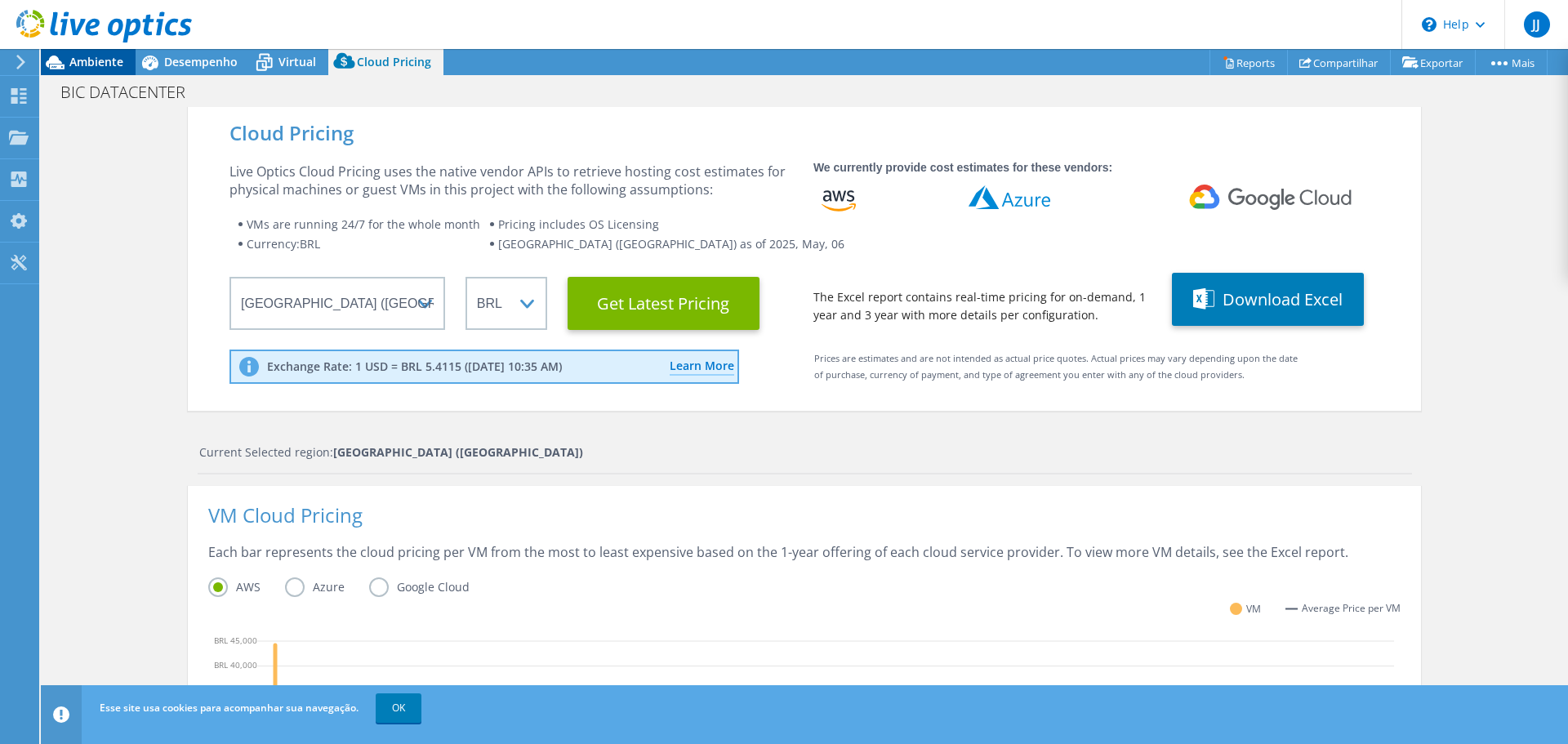
click at [106, 60] on span "Ambiente" at bounding box center [97, 61] width 54 height 15
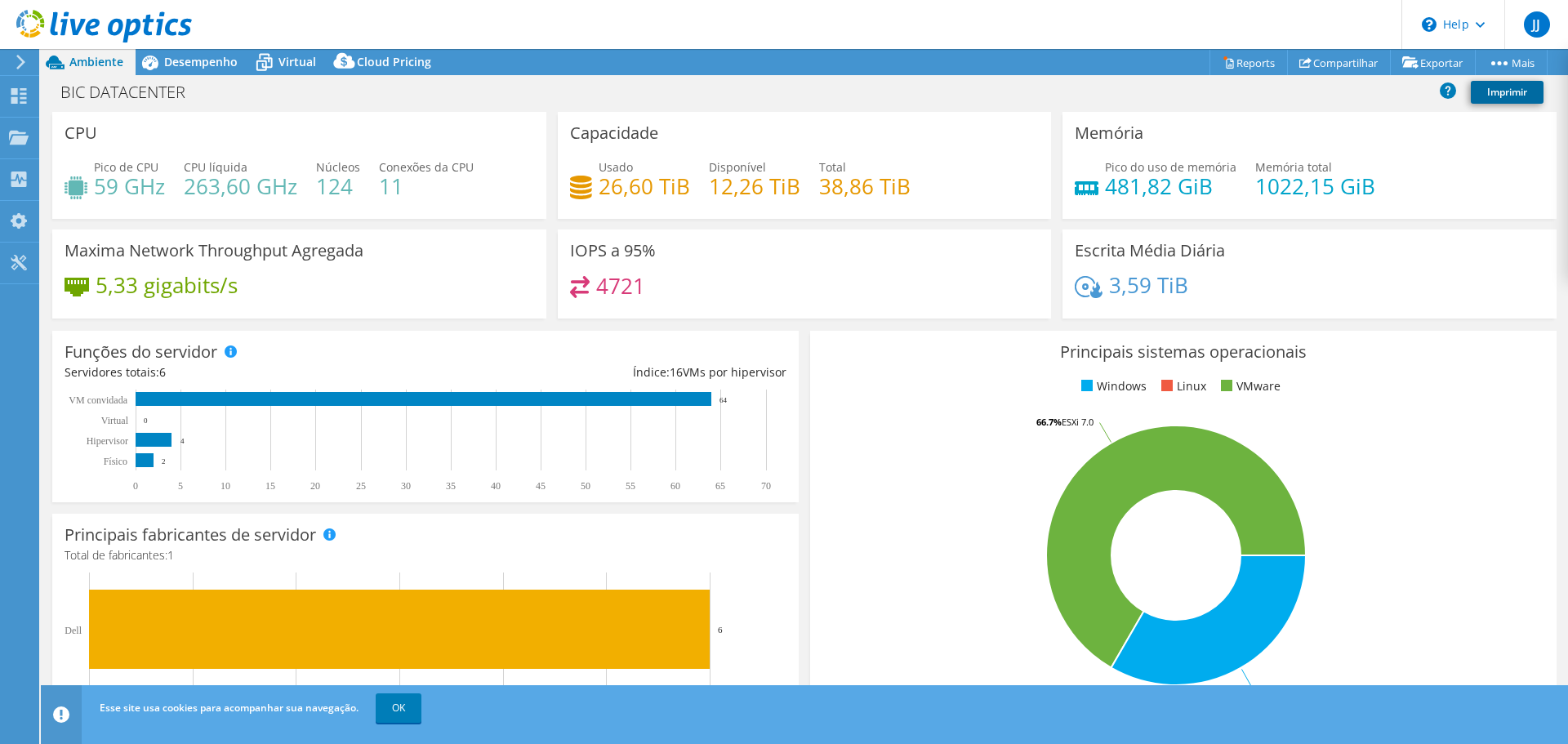
click at [1502, 87] on link "Imprimir" at bounding box center [1508, 92] width 73 height 23
click at [1245, 56] on link "Reports" at bounding box center [1249, 62] width 78 height 25
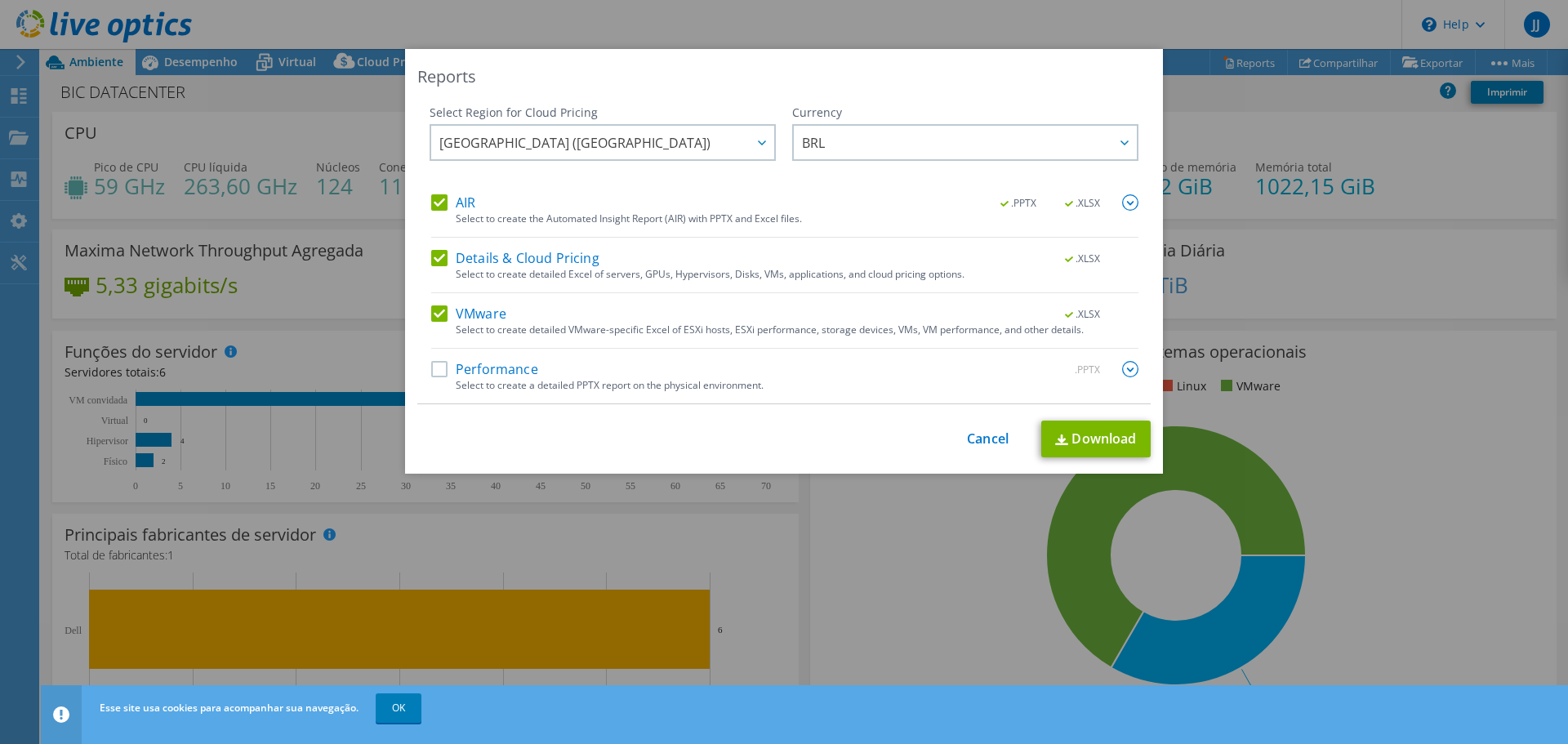
click at [446, 365] on label "Performance" at bounding box center [484, 369] width 107 height 16
click at [0, 0] on input "Performance" at bounding box center [0, 0] width 0 height 0
click at [750, 149] on div at bounding box center [761, 142] width 26 height 33
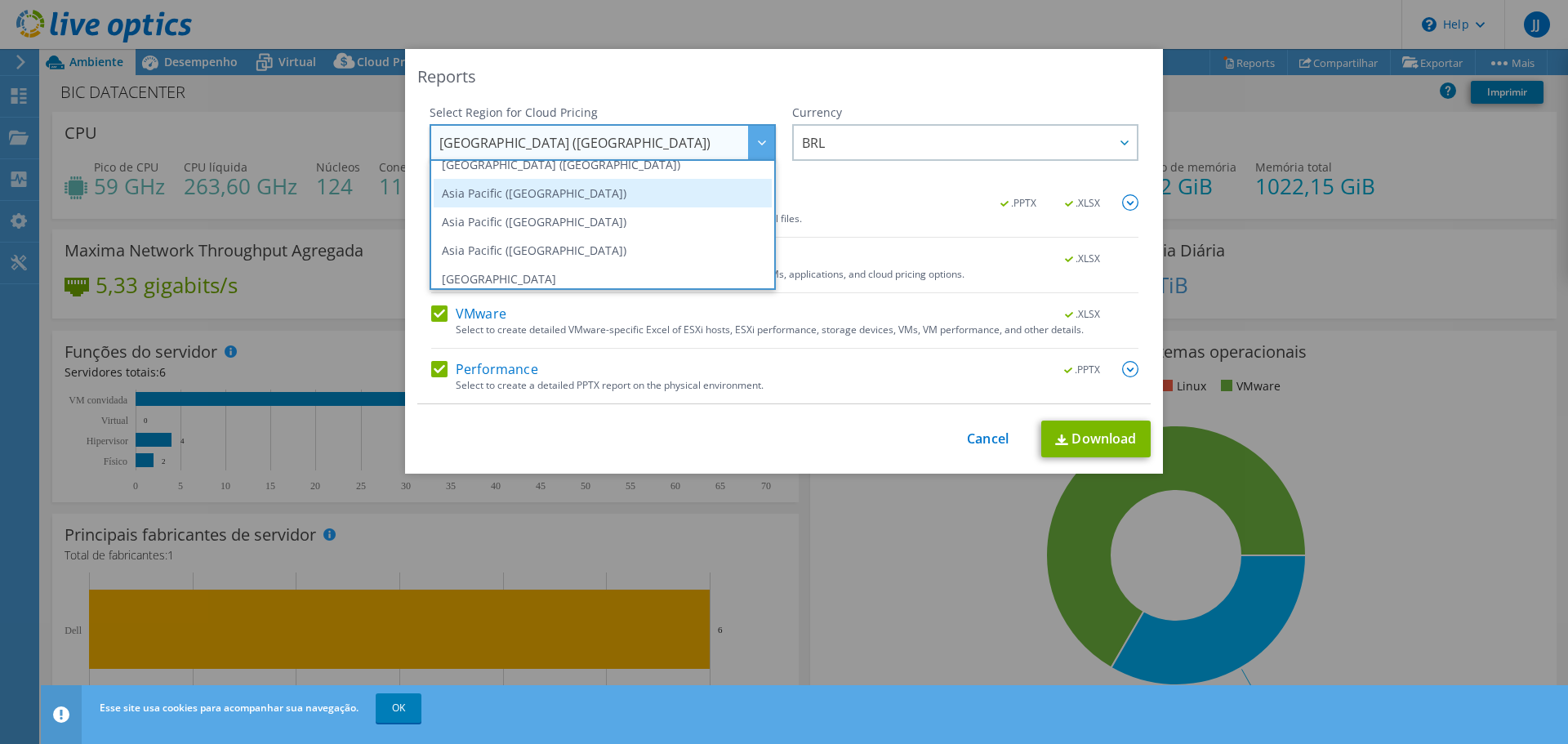
scroll to position [220, 0]
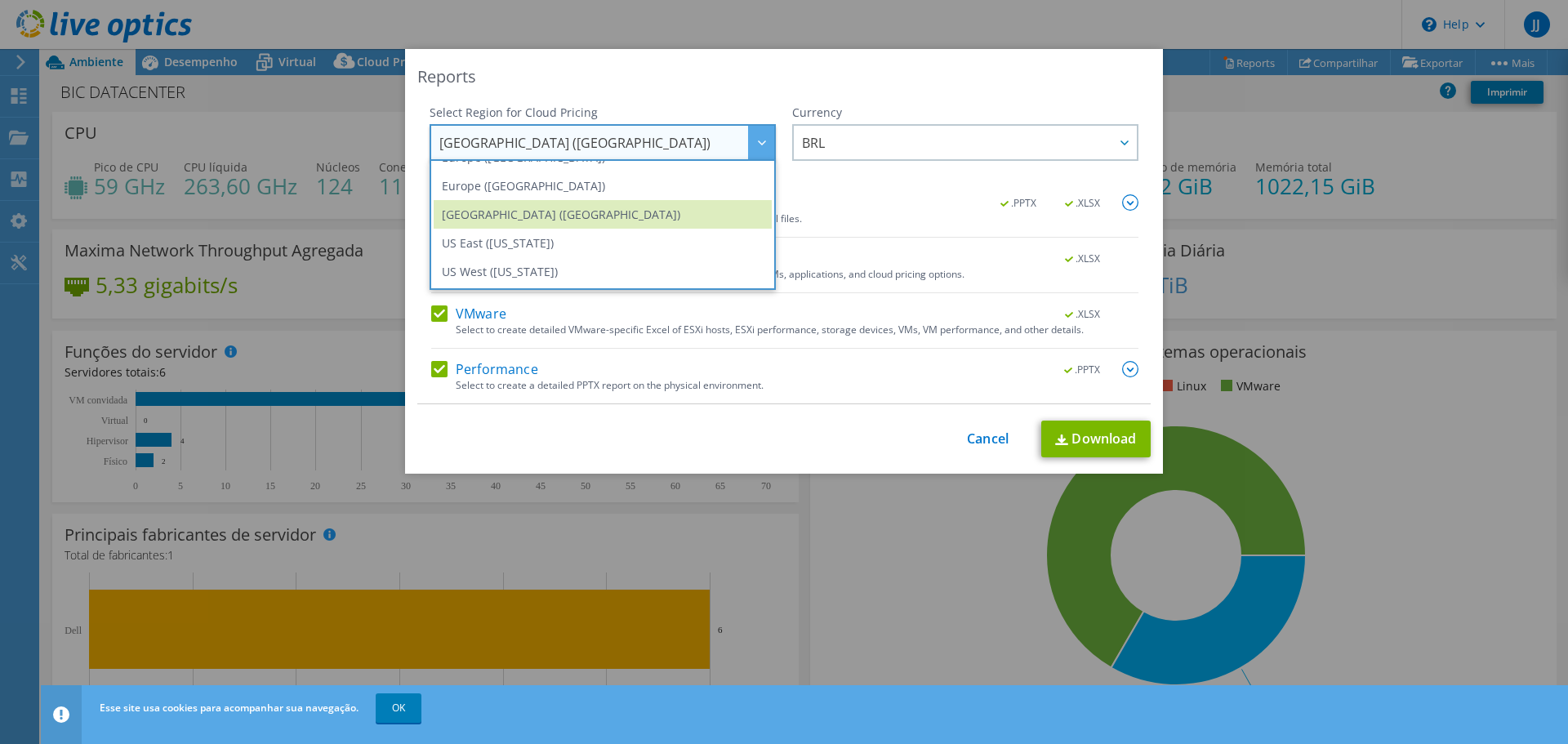
click at [899, 177] on div "Currency ARS AUD BRL CAD CHF CLP CNY DKK EUR GBP HKD HUF INR JPY MXN MYR NOK NZ…" at bounding box center [965, 150] width 346 height 90
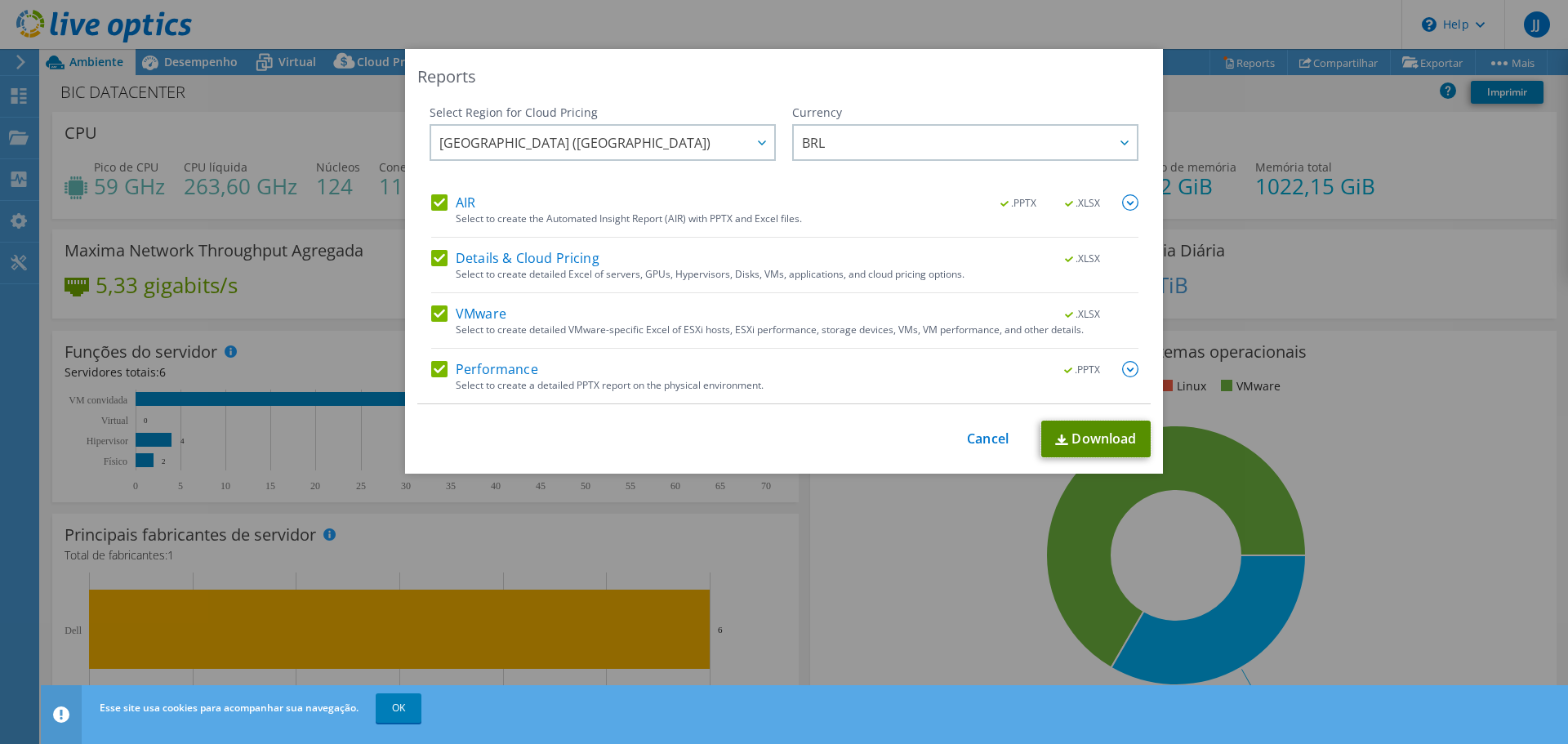
click at [1084, 430] on link "Download" at bounding box center [1095, 438] width 109 height 37
click at [972, 434] on link "Cancel" at bounding box center [988, 438] width 42 height 15
